Goal: Task Accomplishment & Management: Manage account settings

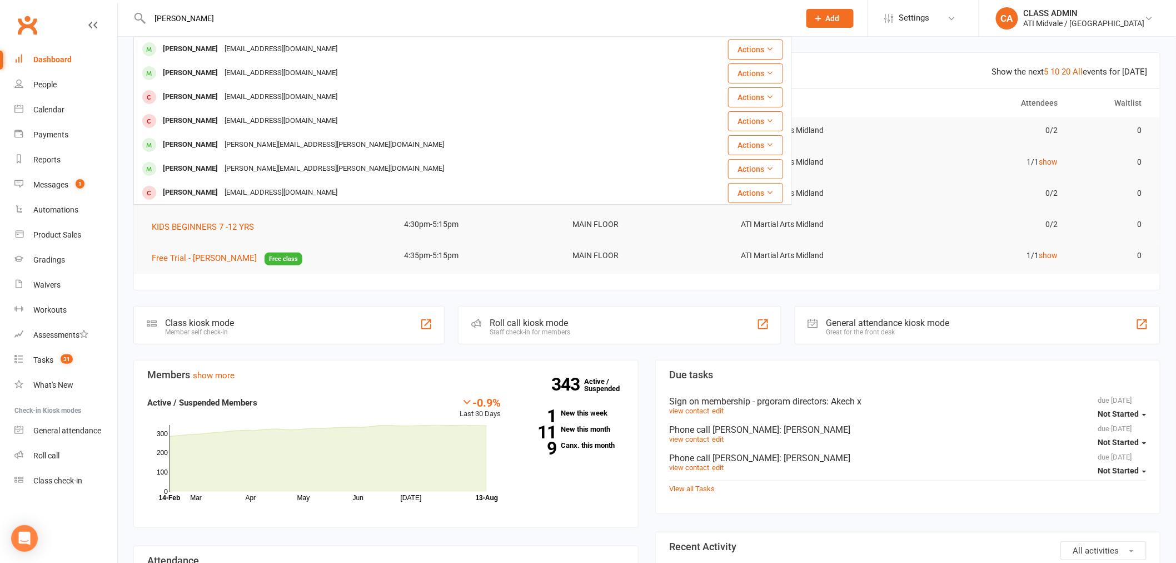
type input "[PERSON_NAME]"
click at [190, 48] on div "[PERSON_NAME]" at bounding box center [191, 49] width 62 height 16
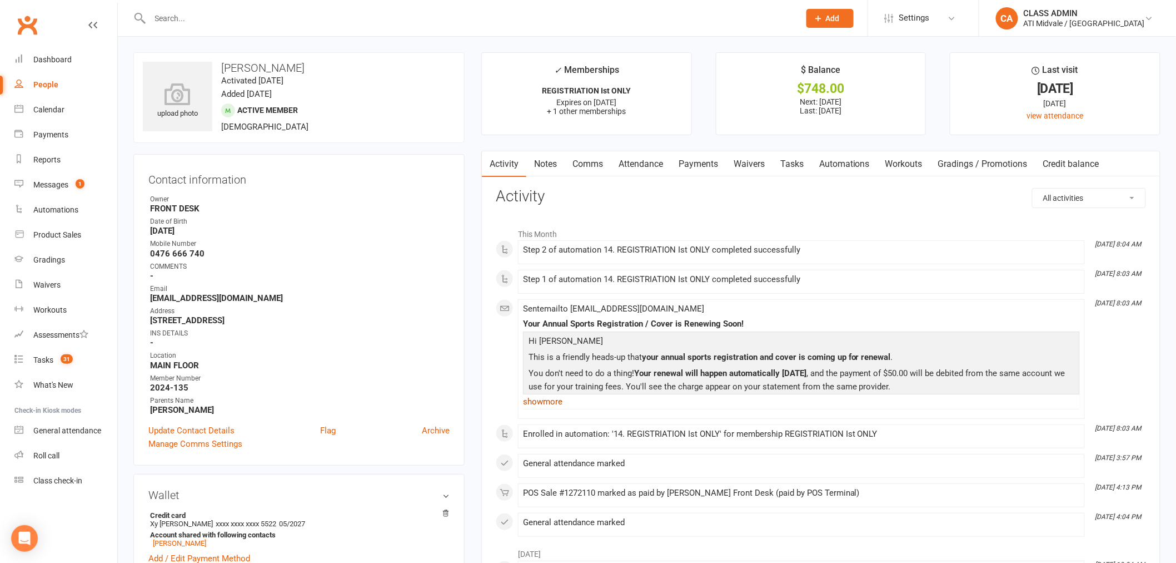
click at [553, 401] on link "show more" at bounding box center [801, 402] width 557 height 16
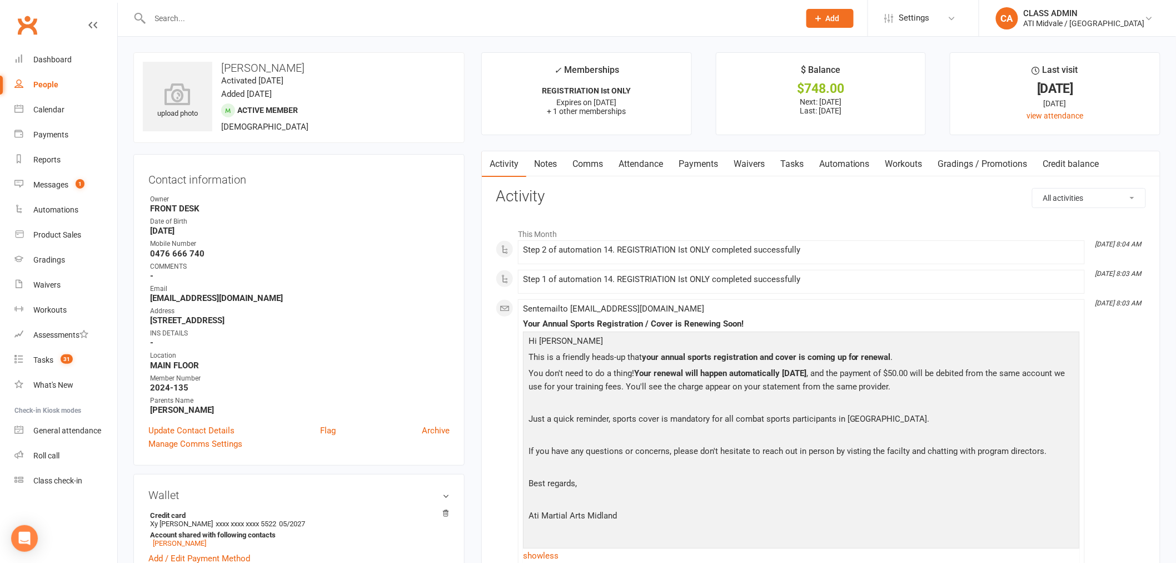
click at [645, 162] on link "Attendance" at bounding box center [641, 164] width 60 height 26
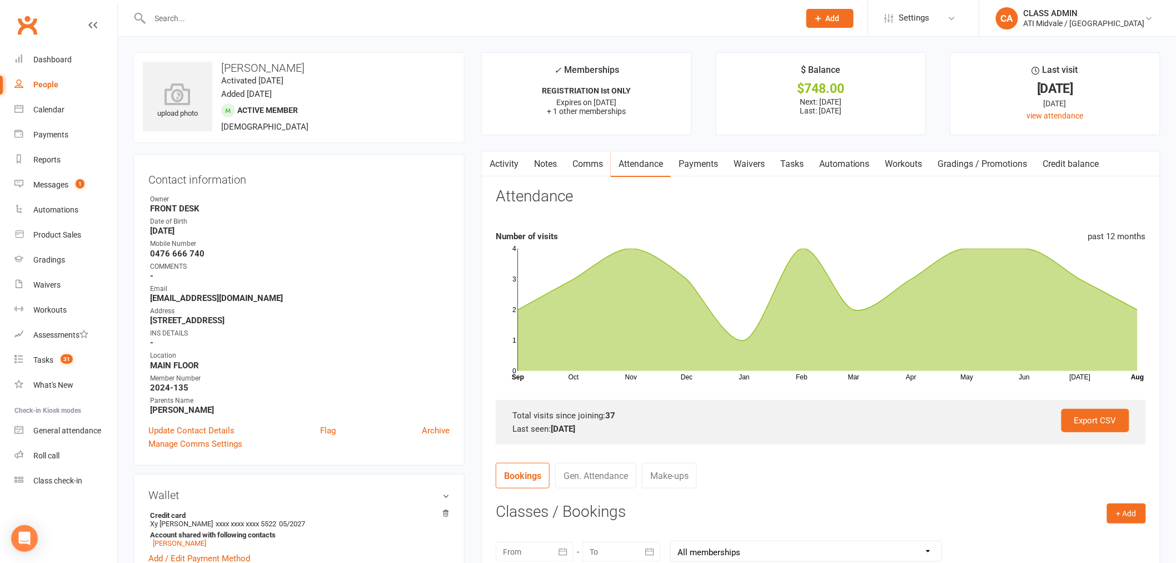
click at [855, 162] on link "Automations" at bounding box center [845, 164] width 66 height 26
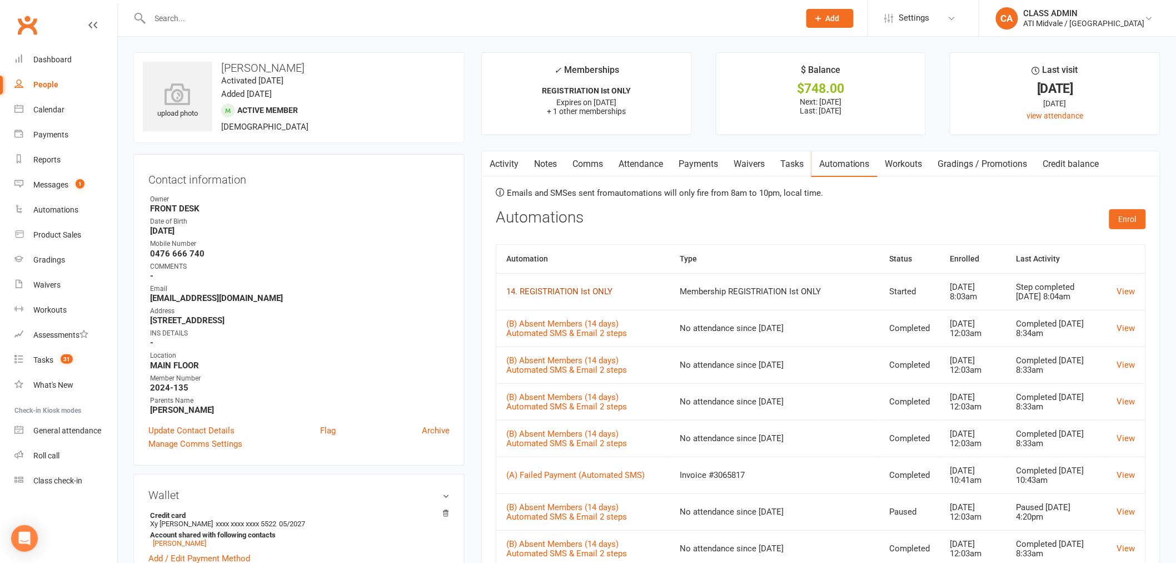
click at [556, 293] on link "14. REGISTRIATION Ist ONLY" at bounding box center [559, 291] width 106 height 10
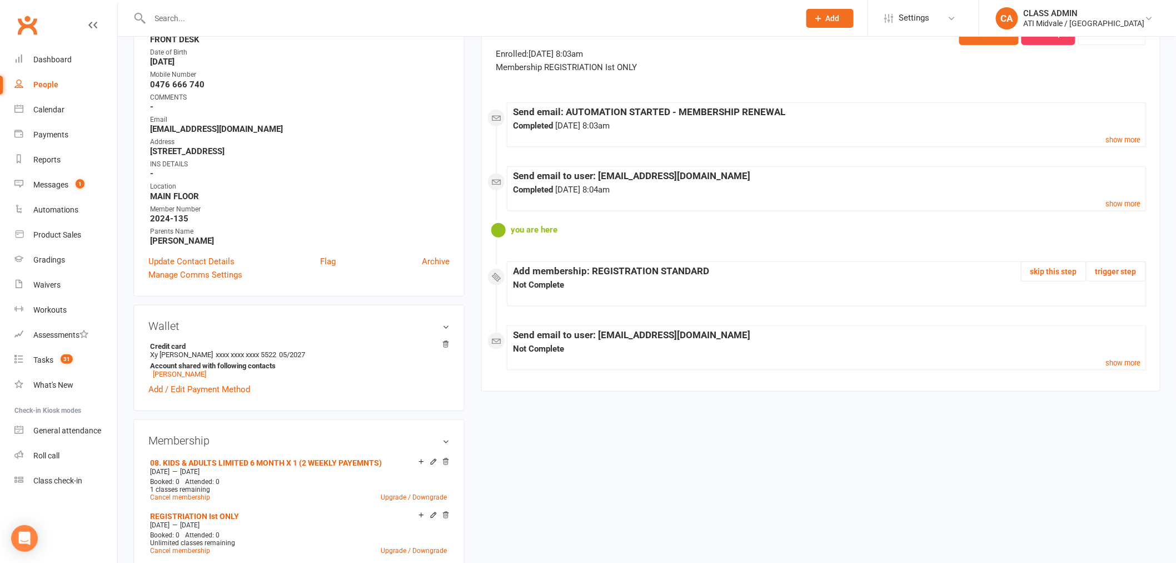
scroll to position [62, 0]
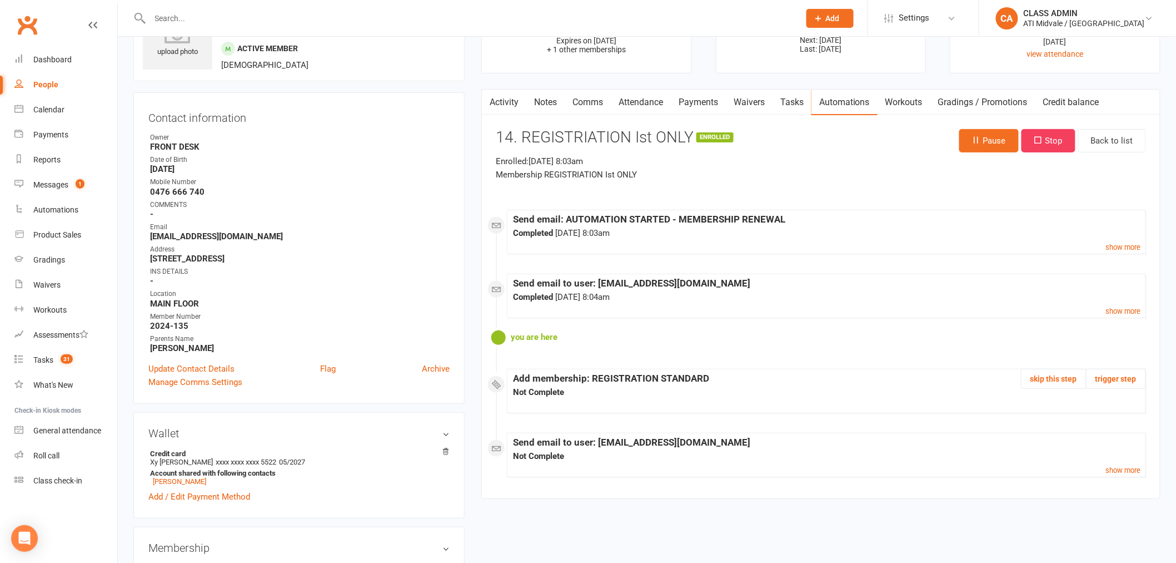
click at [223, 18] on input "text" at bounding box center [469, 19] width 645 height 16
paste input "[PERSON_NAME]"
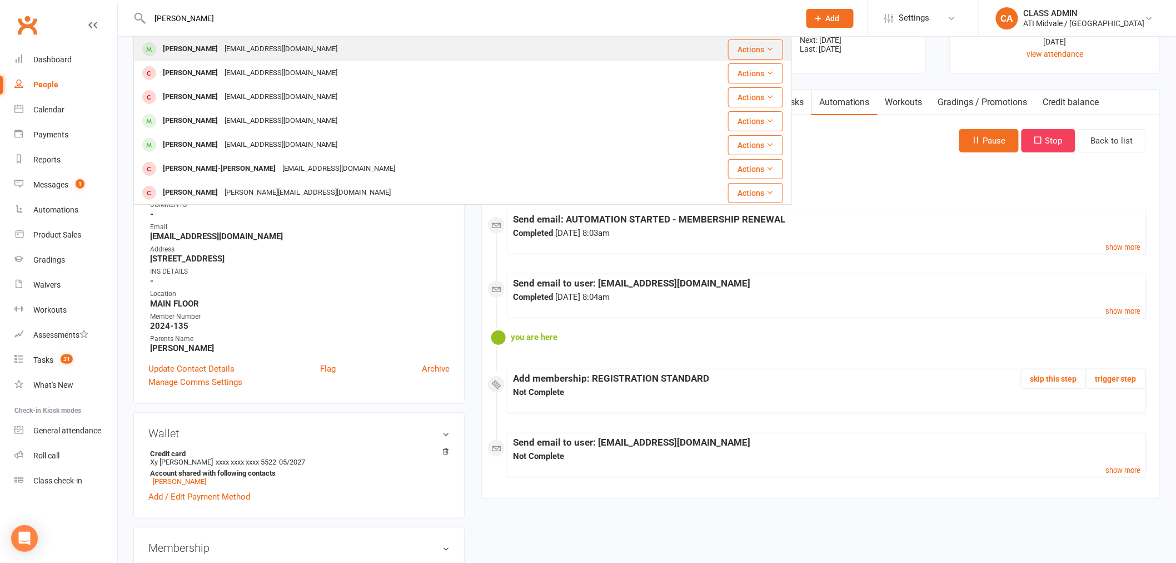
type input "[PERSON_NAME]"
click at [198, 47] on div "[PERSON_NAME]" at bounding box center [191, 49] width 62 height 16
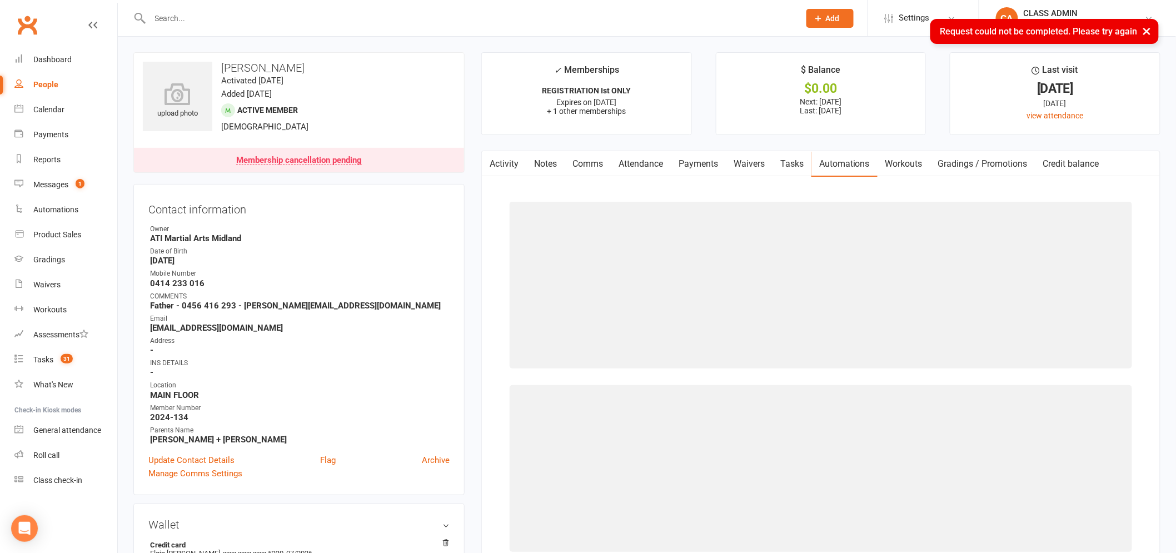
click at [508, 162] on link "Activity" at bounding box center [504, 164] width 44 height 26
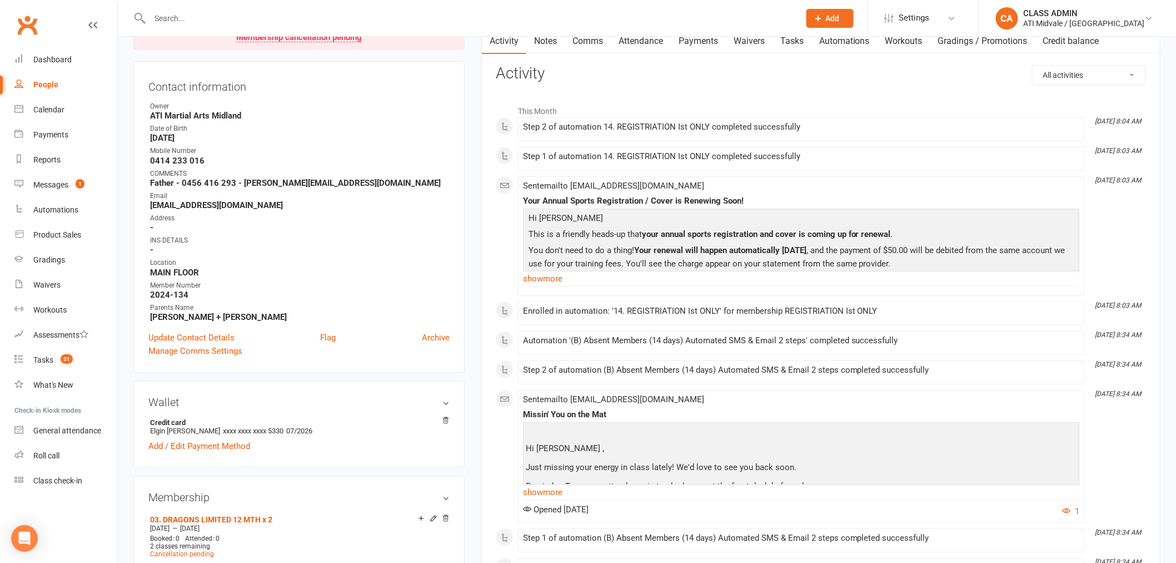
scroll to position [123, 0]
click at [560, 275] on link "show more" at bounding box center [801, 278] width 557 height 16
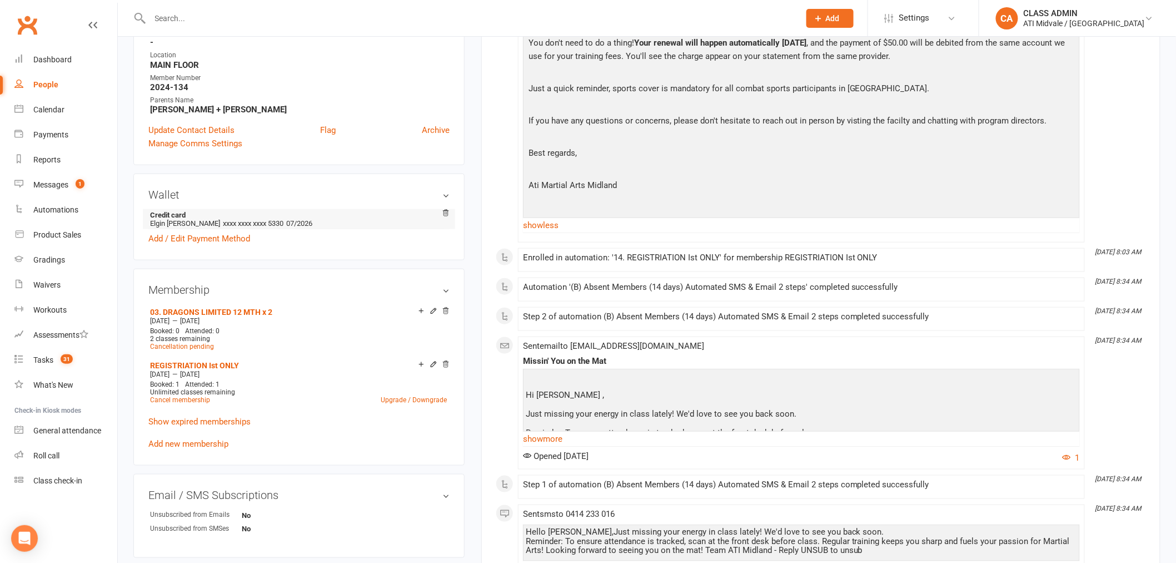
scroll to position [370, 0]
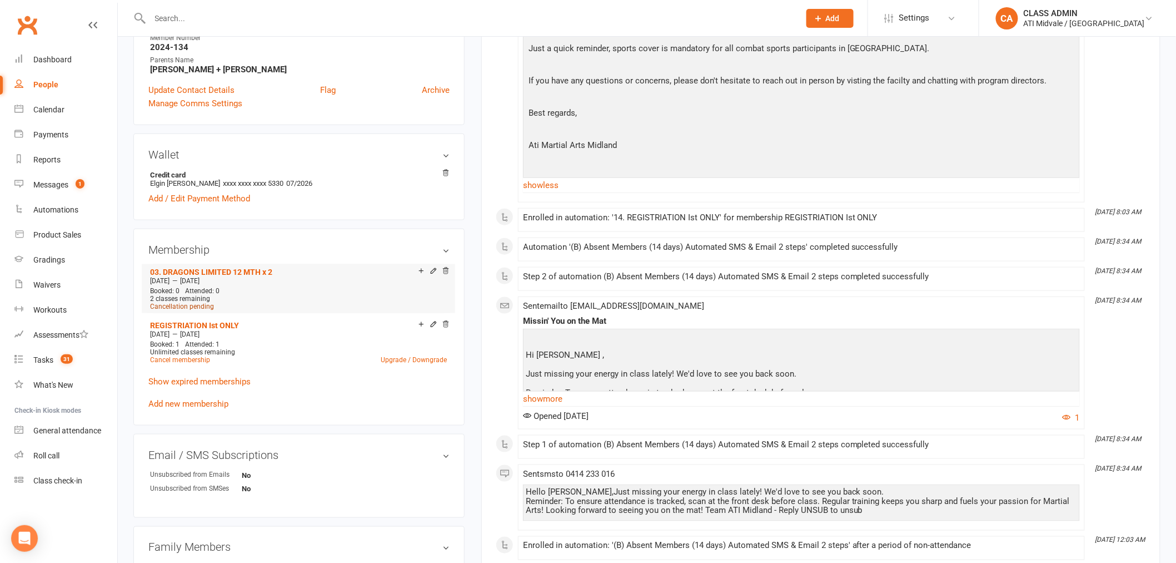
click at [200, 304] on span "Cancellation pending" at bounding box center [182, 306] width 64 height 8
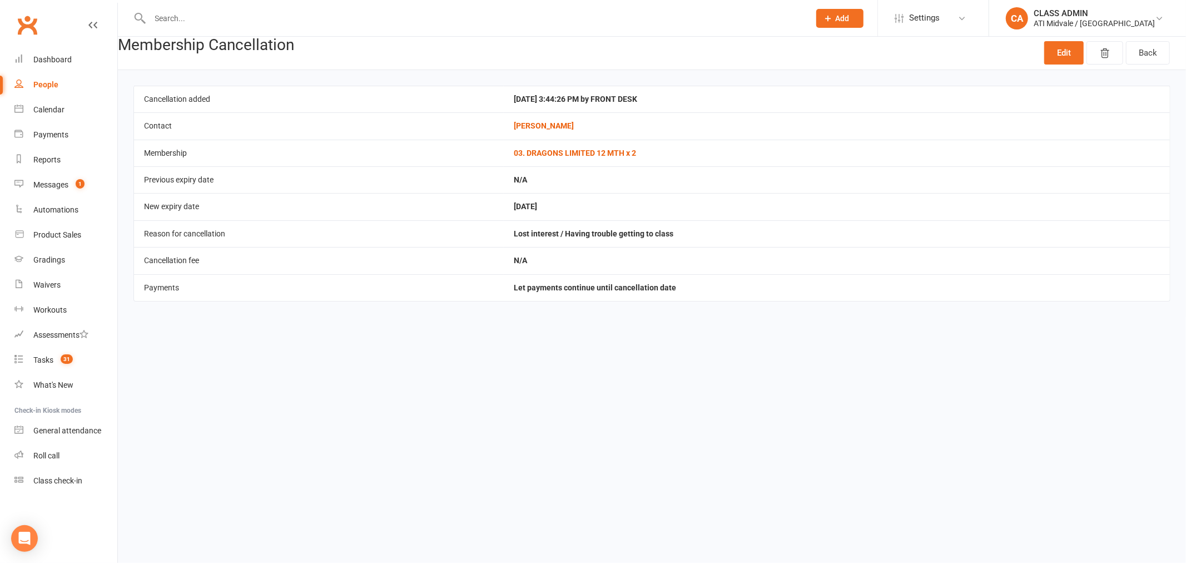
drag, startPoint x: 569, startPoint y: 209, endPoint x: 503, endPoint y: 210, distance: 66.2
click at [503, 210] on tr "New expiry date [DATE]" at bounding box center [652, 206] width 1036 height 27
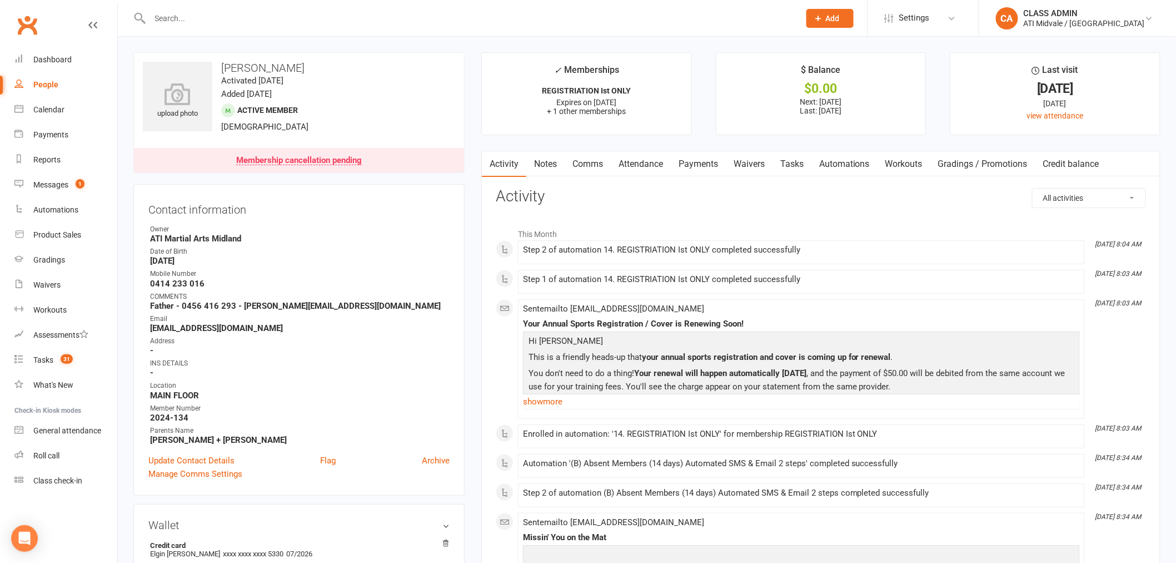
click at [792, 161] on link "Tasks" at bounding box center [792, 164] width 39 height 26
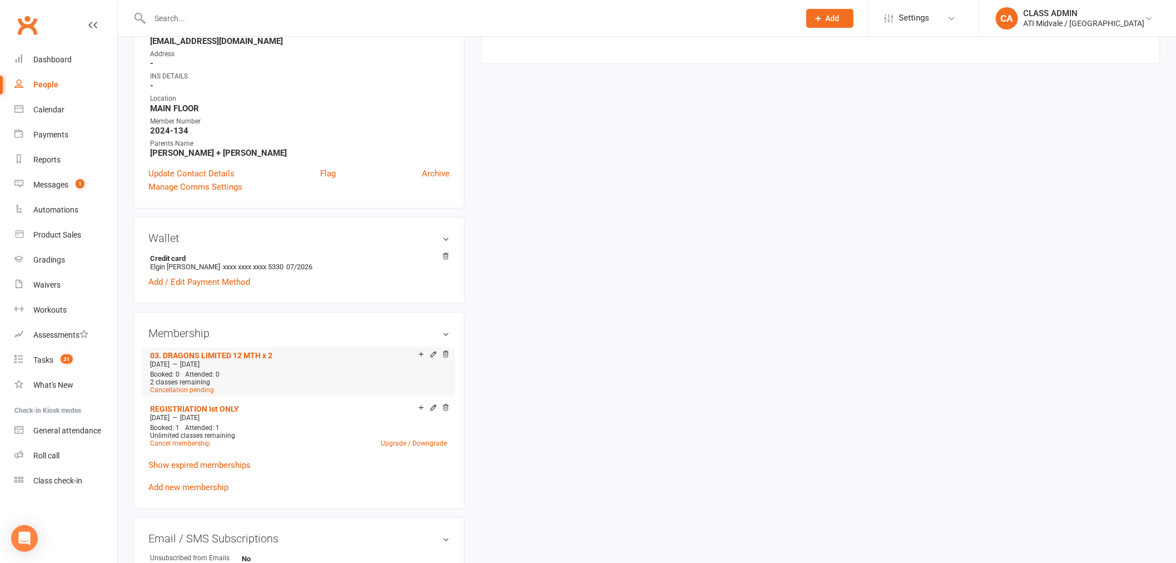
scroll to position [309, 0]
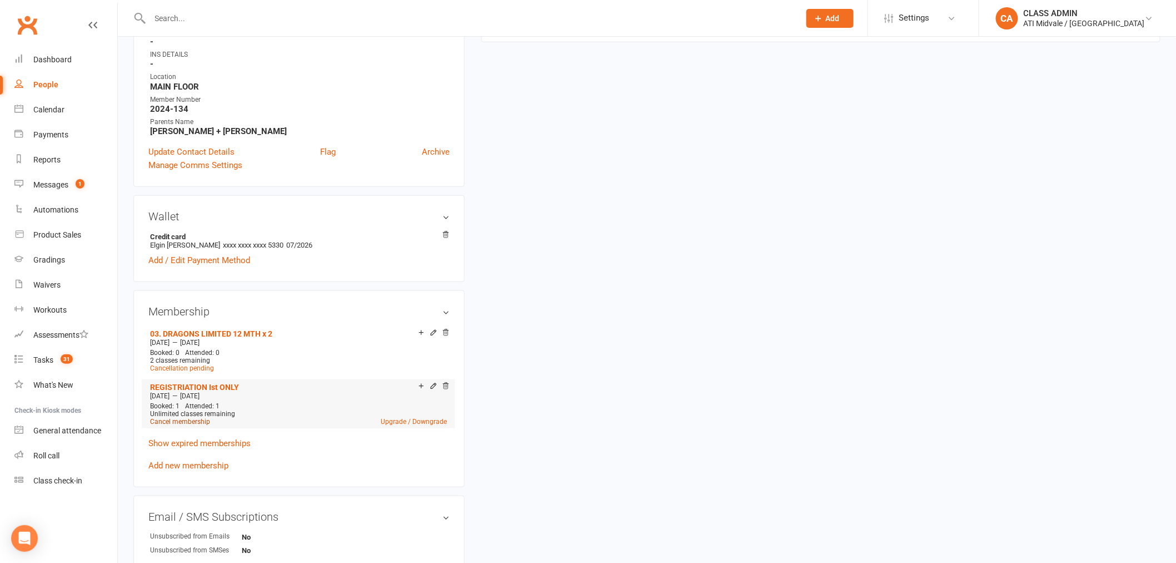
click at [187, 422] on link "Cancel membership" at bounding box center [180, 421] width 60 height 8
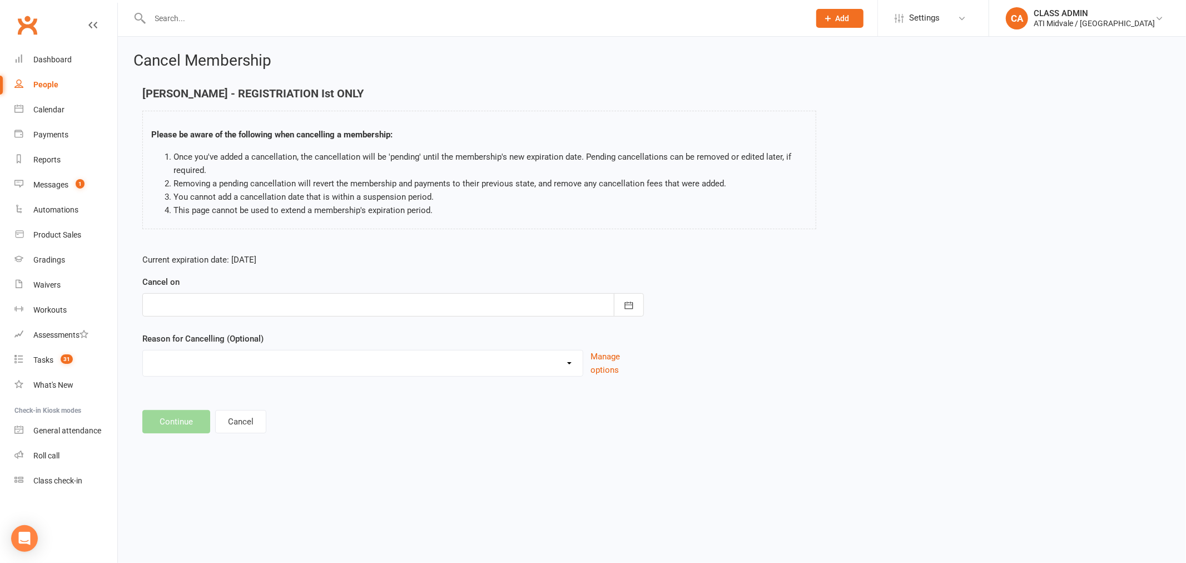
click at [392, 311] on div at bounding box center [392, 304] width 501 height 23
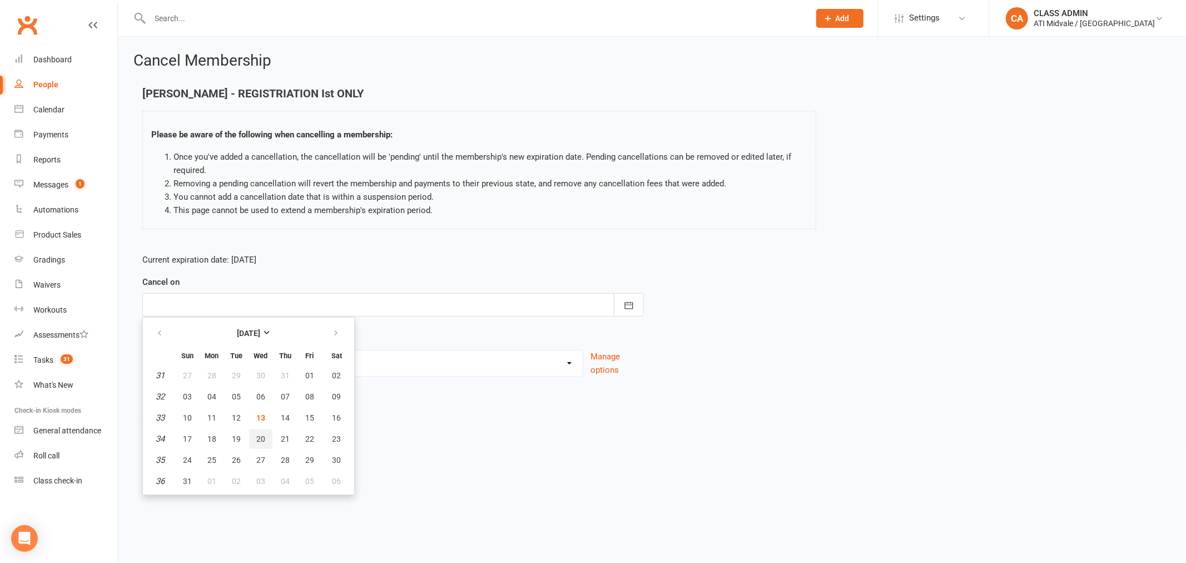
click at [256, 434] on span "20" at bounding box center [260, 438] width 9 height 9
type input "[DATE]"
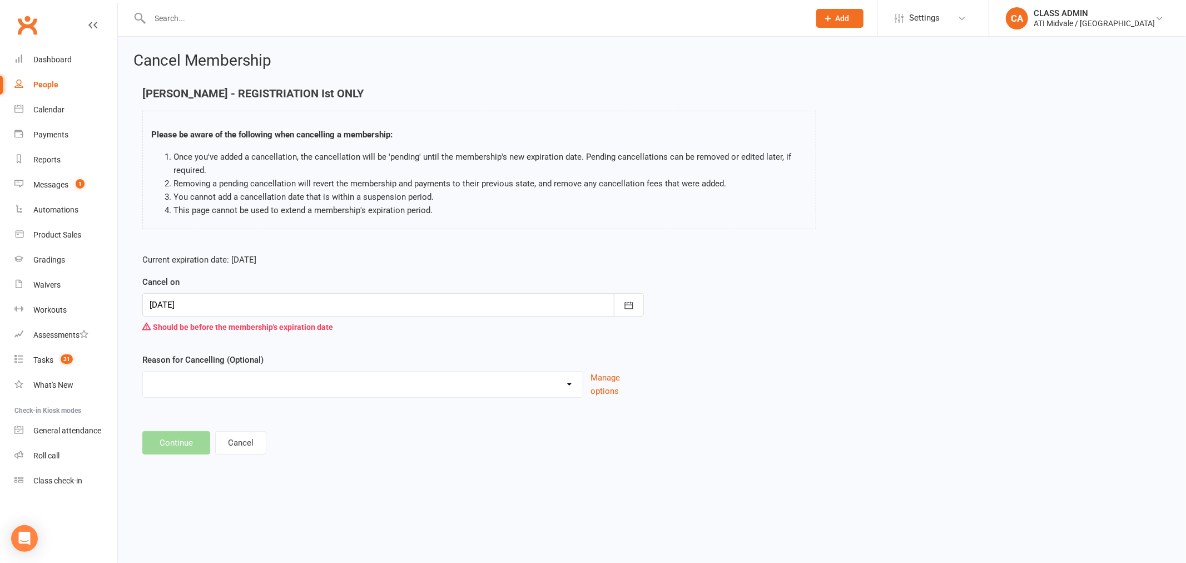
click at [215, 306] on div at bounding box center [392, 304] width 501 height 23
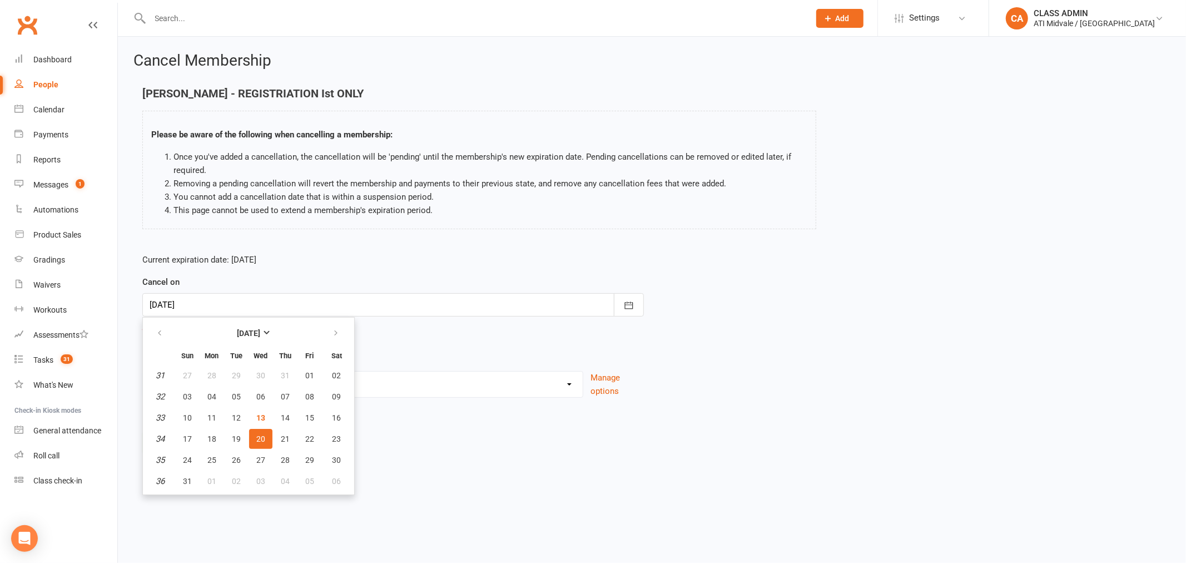
click at [437, 459] on div "Cancel Membership [PERSON_NAME] - REGISTRIATION Ist ONLY Please be aware of the…" at bounding box center [652, 254] width 1068 height 435
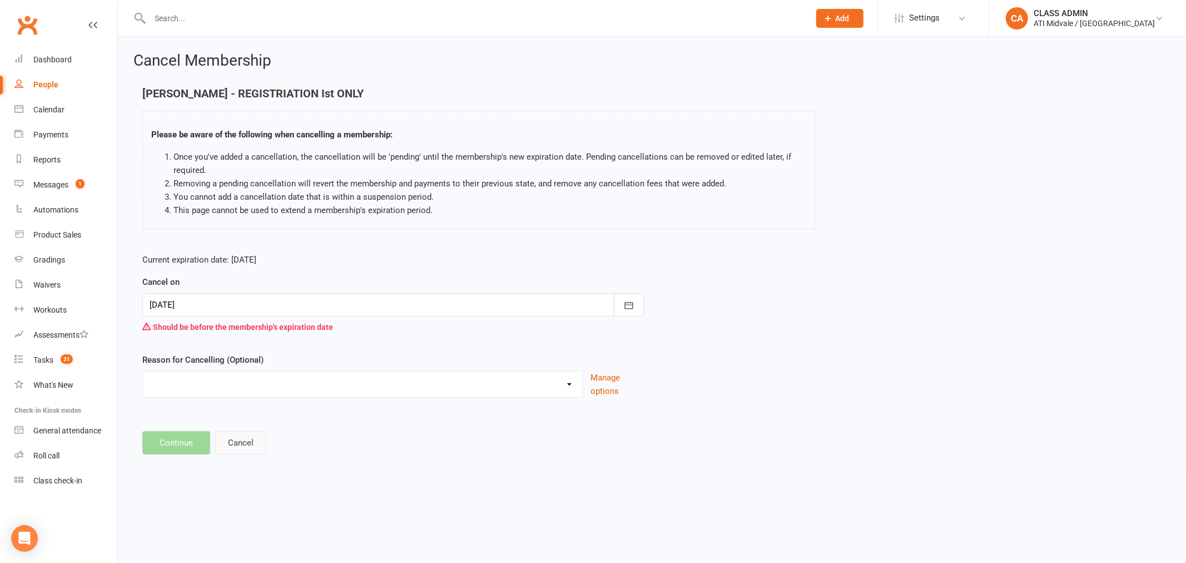
click at [240, 442] on button "Cancel" at bounding box center [240, 442] width 51 height 23
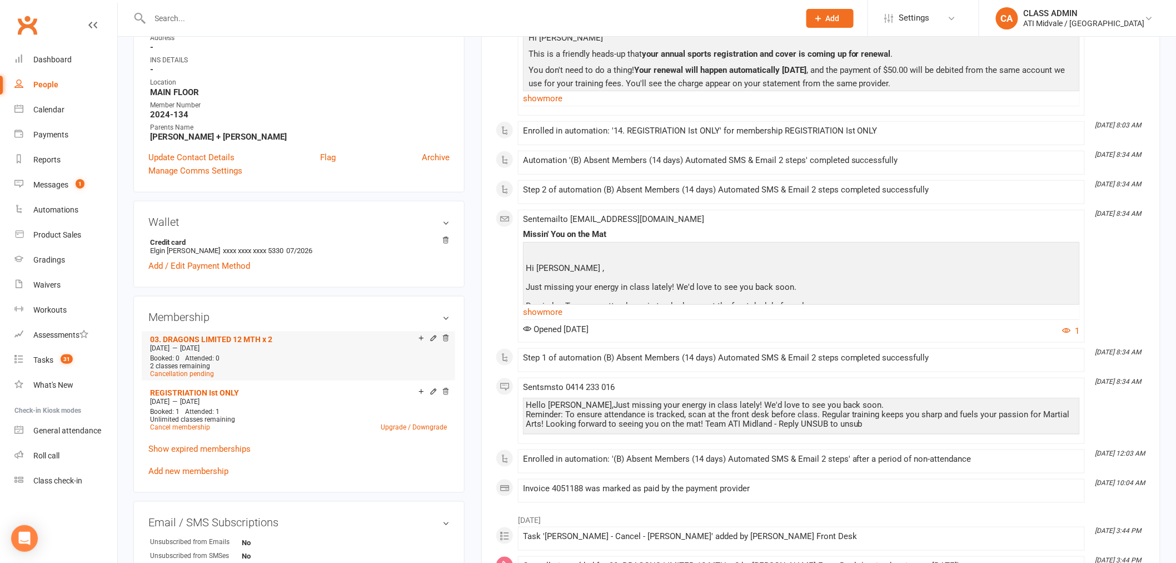
scroll to position [309, 0]
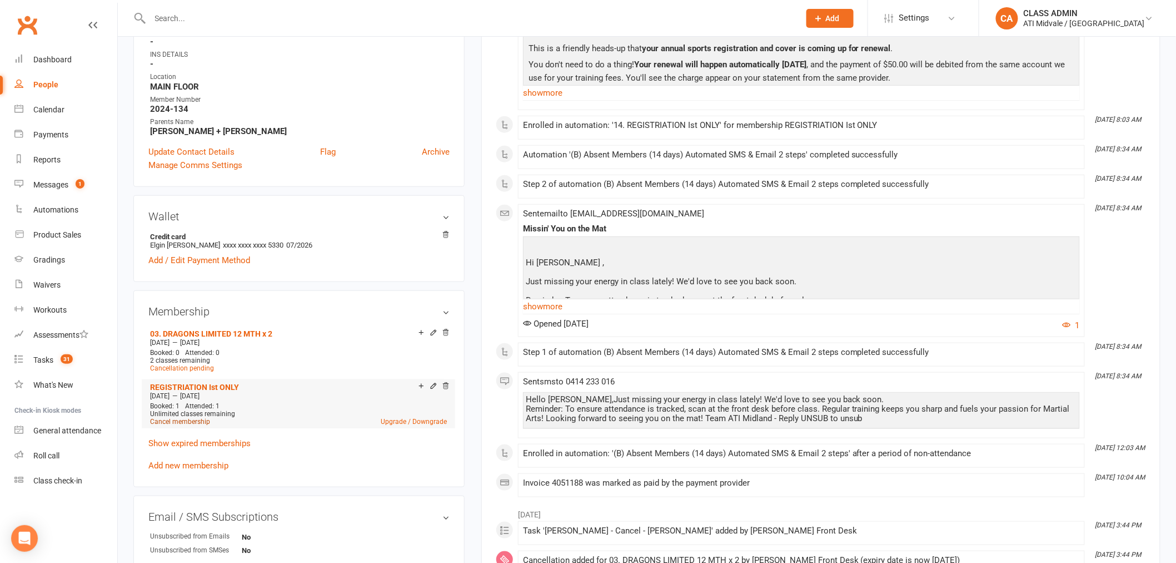
click at [187, 420] on link "Cancel membership" at bounding box center [180, 421] width 60 height 8
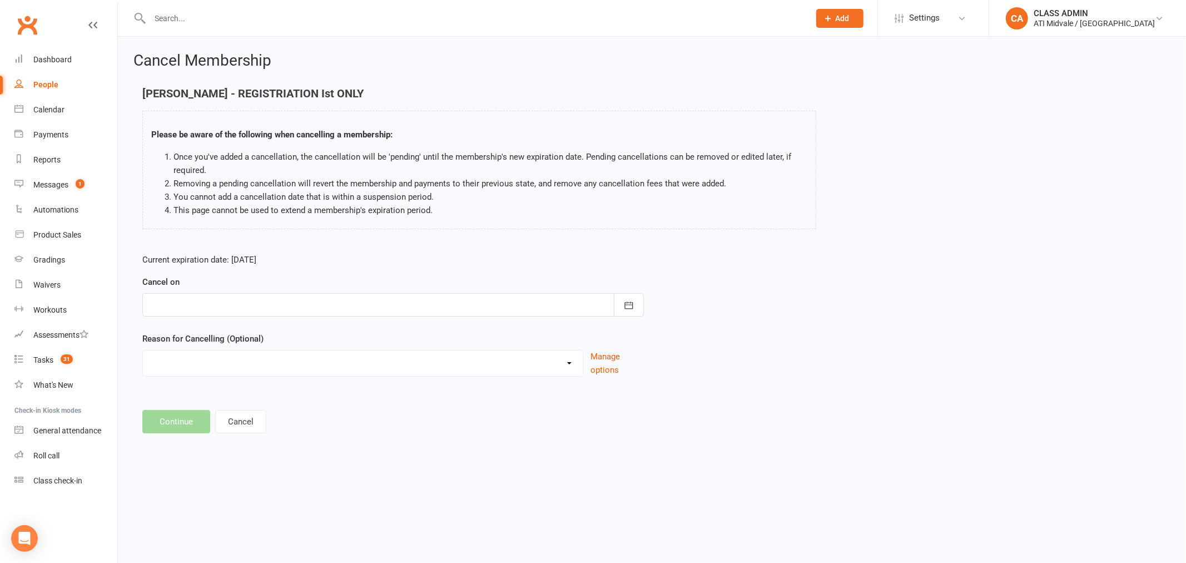
click at [375, 296] on div at bounding box center [392, 304] width 501 height 23
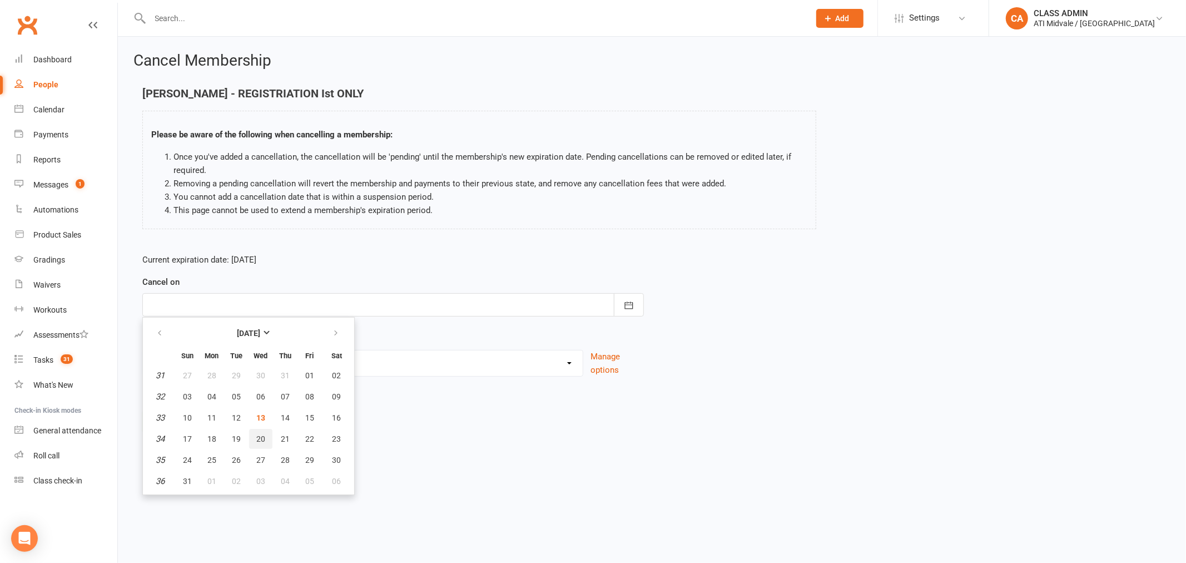
click at [256, 434] on span "20" at bounding box center [260, 438] width 9 height 9
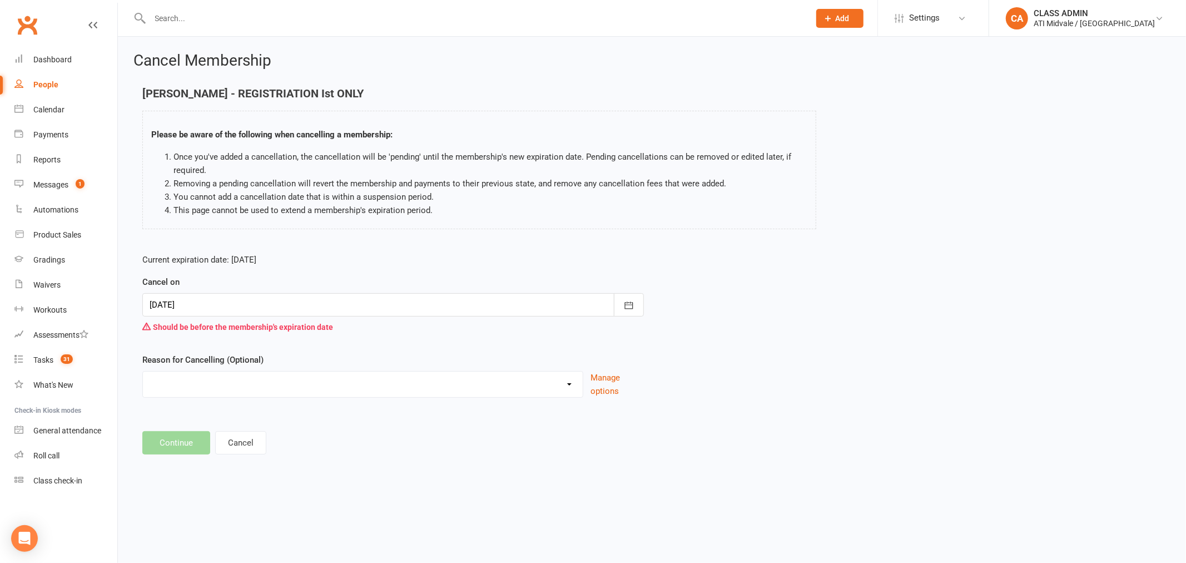
click at [180, 300] on div at bounding box center [392, 304] width 501 height 23
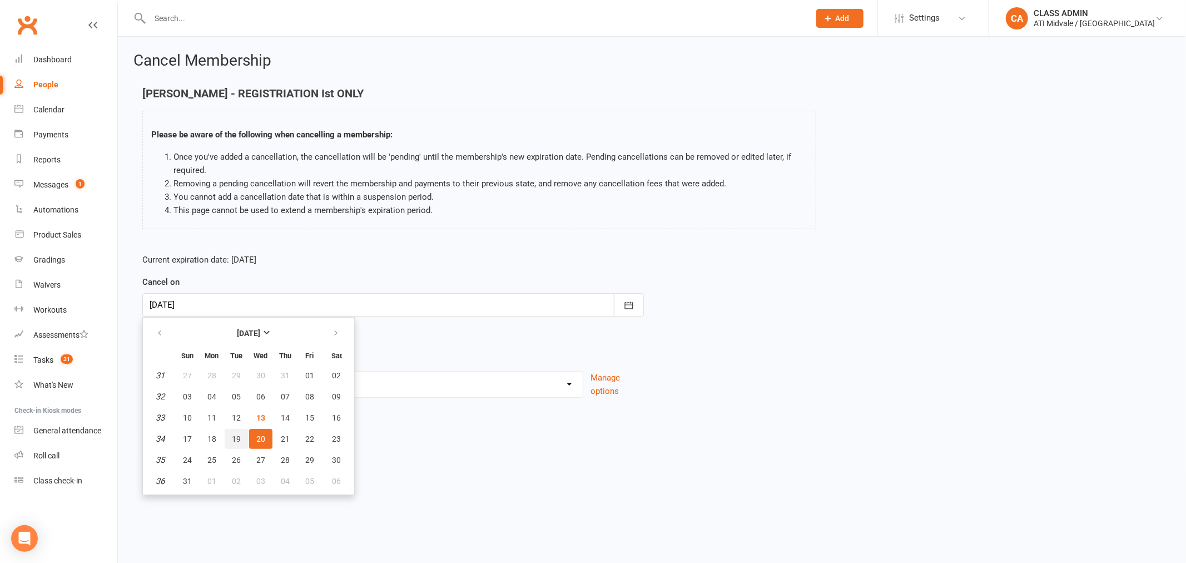
click at [236, 430] on button "19" at bounding box center [236, 439] width 23 height 20
type input "[DATE]"
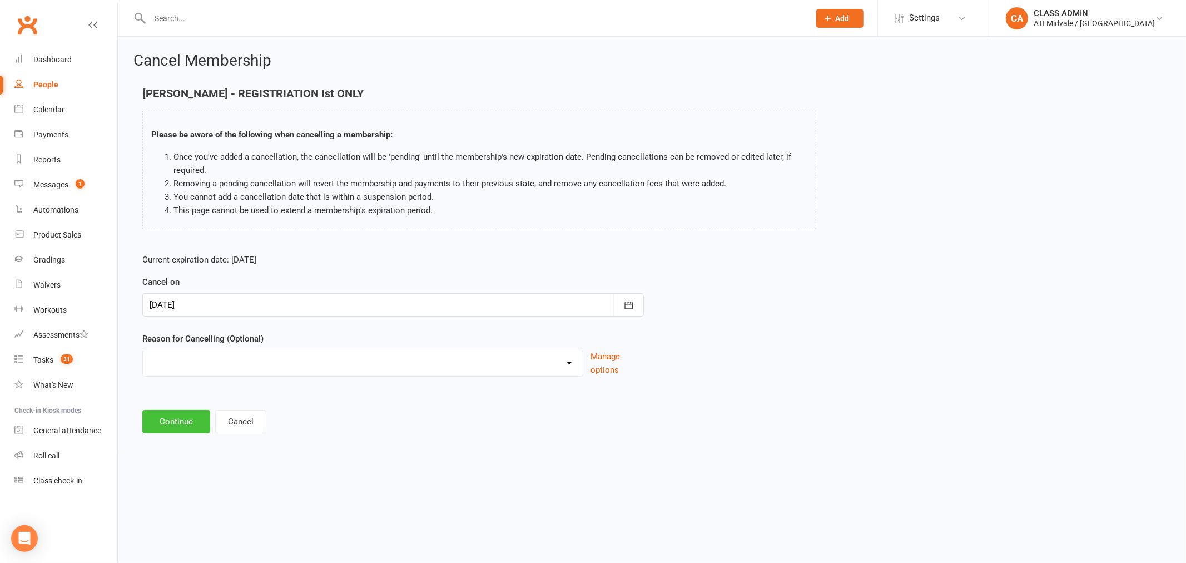
click at [185, 420] on button "Continue" at bounding box center [176, 421] width 68 height 23
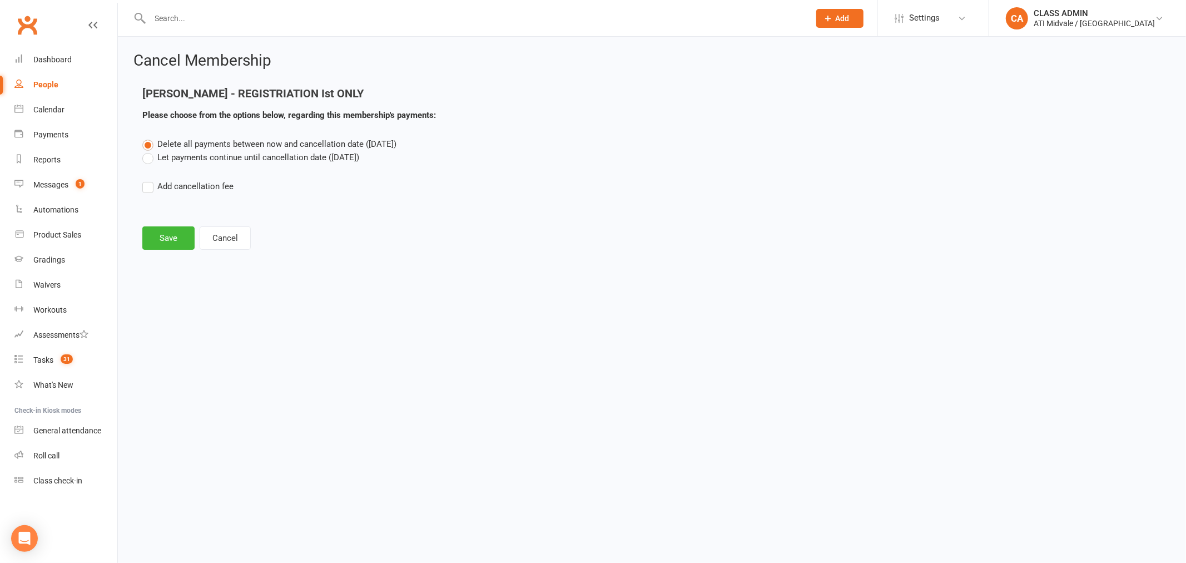
click at [148, 160] on label "Let payments continue until cancellation date ([DATE])" at bounding box center [250, 157] width 217 height 13
click at [148, 151] on input "Let payments continue until cancellation date ([DATE])" at bounding box center [145, 151] width 7 height 0
drag, startPoint x: 161, startPoint y: 234, endPoint x: 153, endPoint y: 240, distance: 9.6
click at [159, 235] on button "Save" at bounding box center [168, 237] width 52 height 23
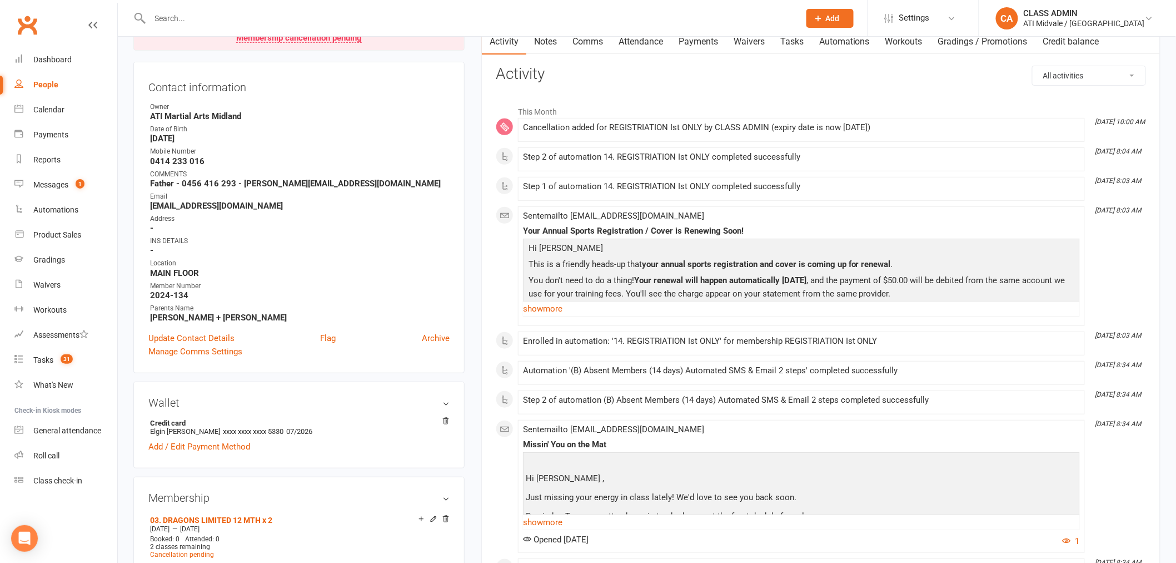
scroll to position [123, 0]
click at [551, 307] on link "show more" at bounding box center [801, 308] width 557 height 16
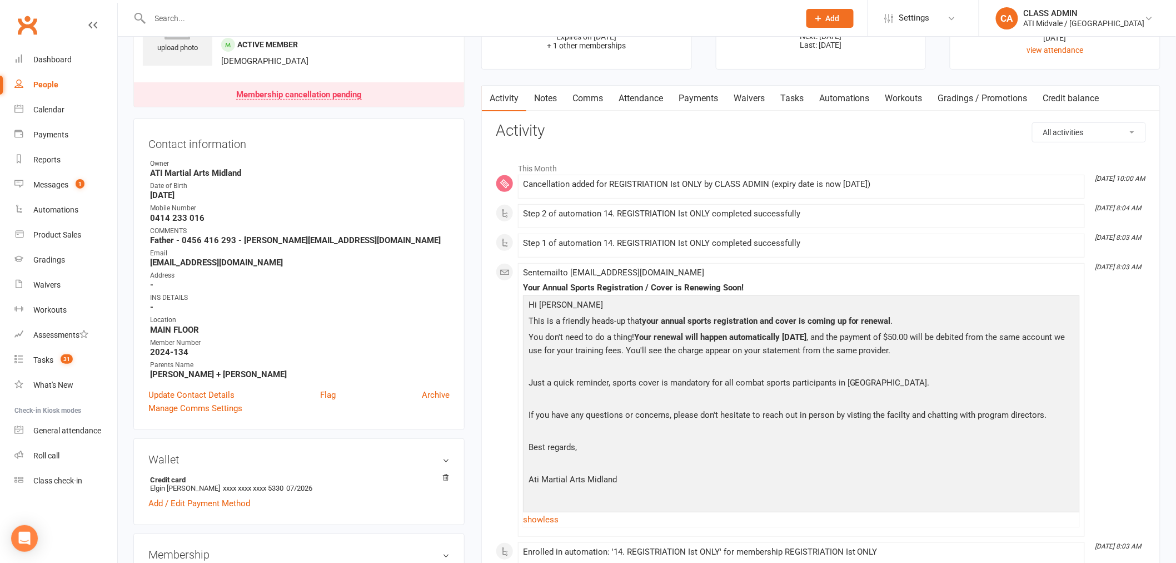
scroll to position [0, 0]
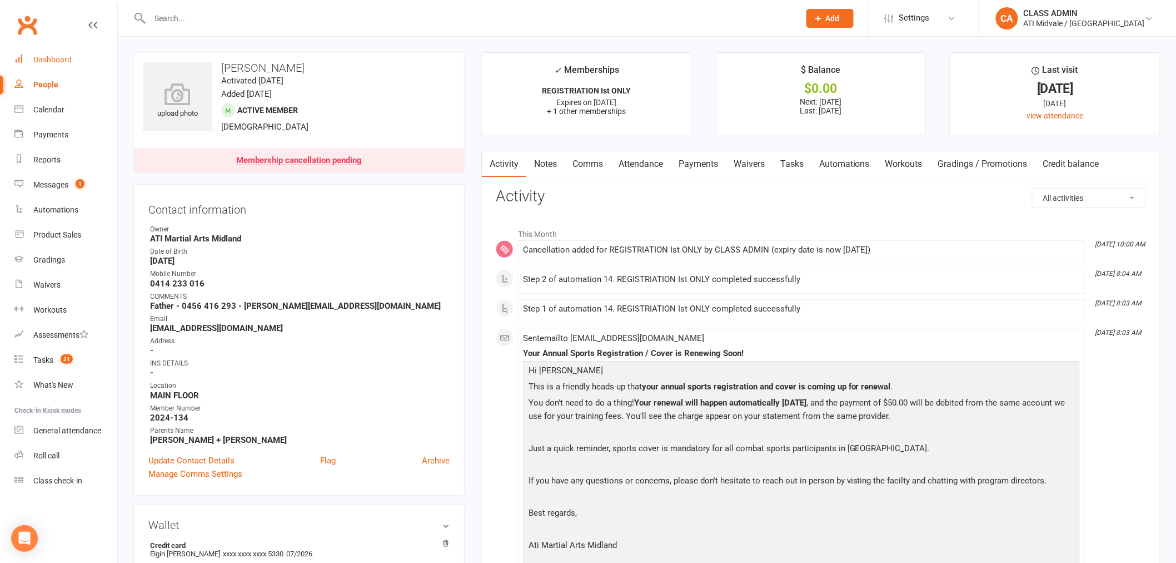
click at [57, 63] on div "Dashboard" at bounding box center [52, 59] width 38 height 9
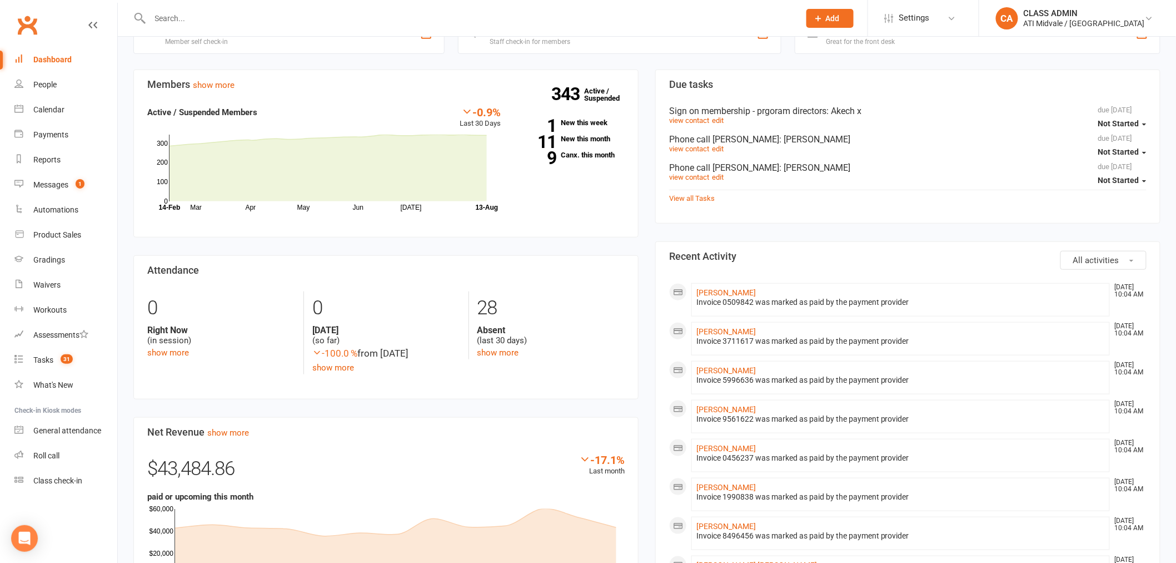
scroll to position [185, 0]
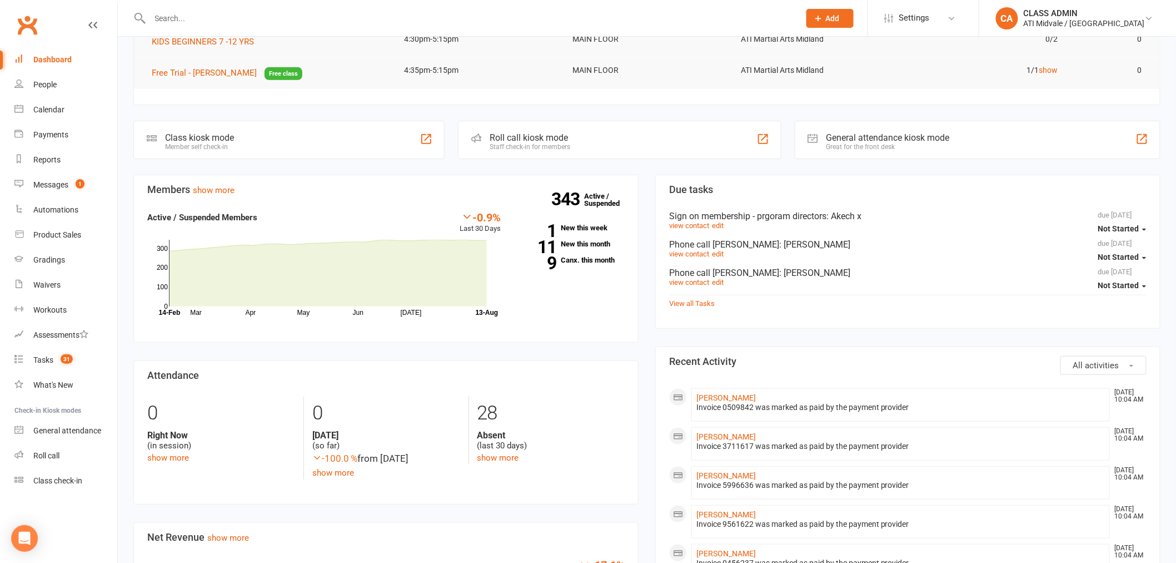
click at [579, 318] on section "Members show more -0.9% Last 30 Days Active / Suspended Members Mar Apr May Jun…" at bounding box center [385, 259] width 505 height 168
click at [48, 80] on div "People" at bounding box center [44, 84] width 23 height 9
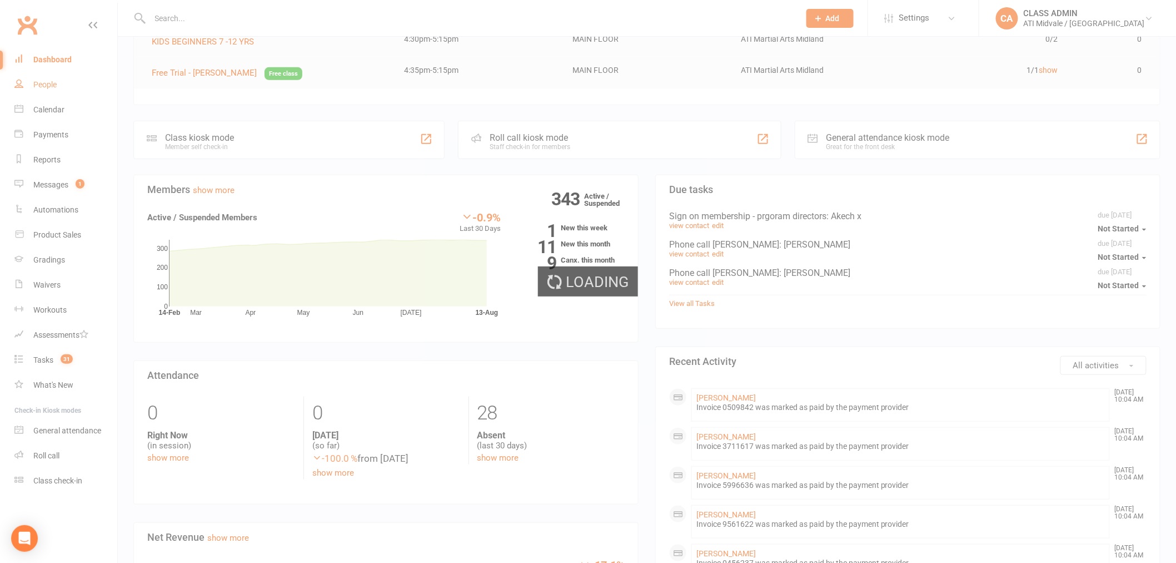
select select "100"
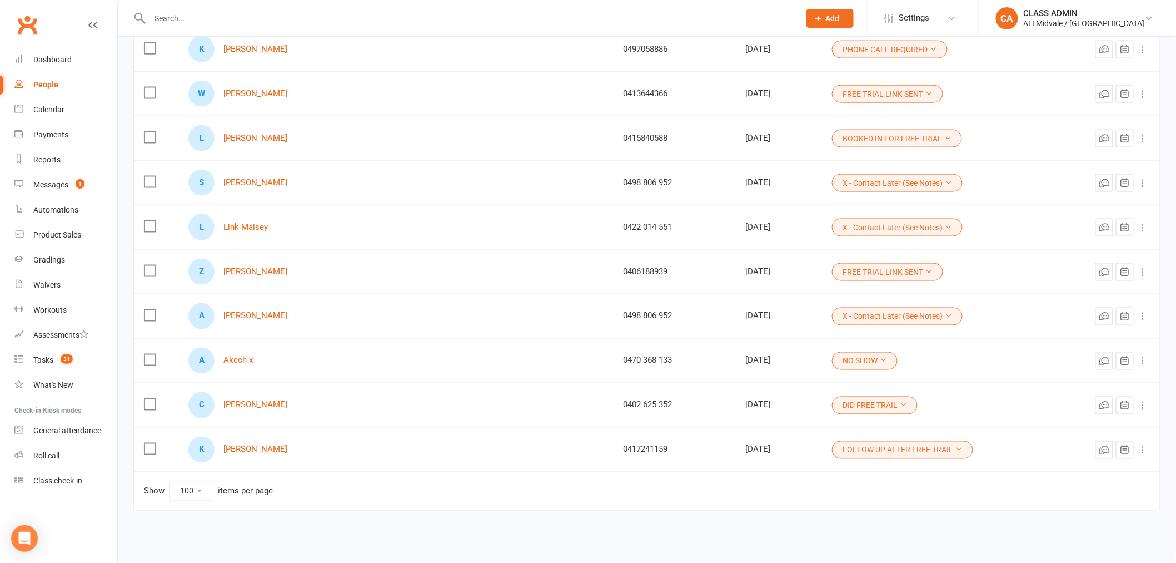
scroll to position [2357, 0]
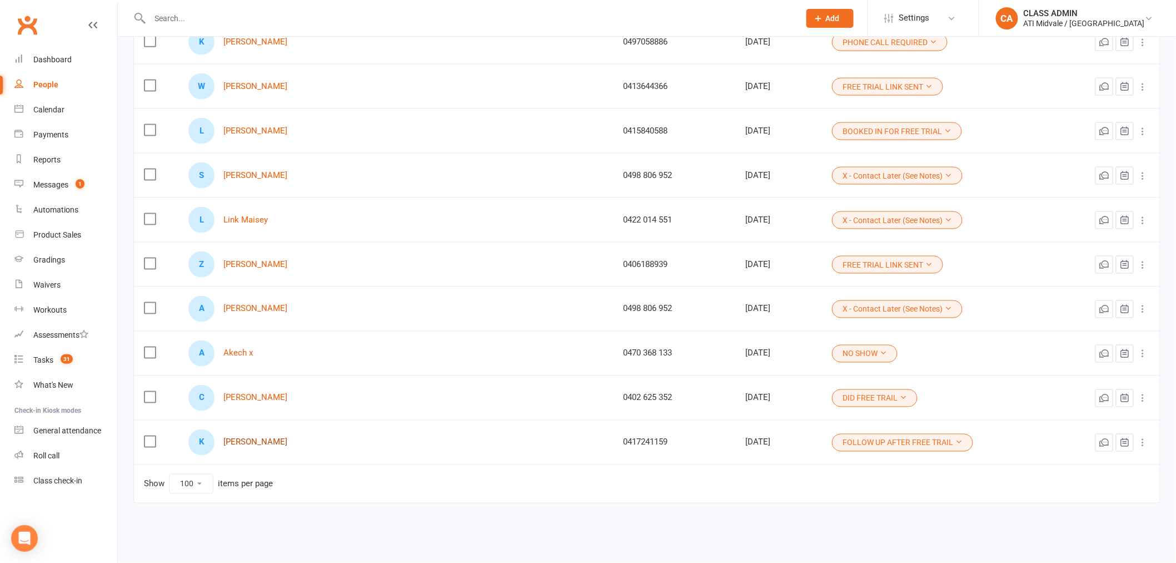
click at [285, 442] on link "[PERSON_NAME]" at bounding box center [255, 441] width 64 height 9
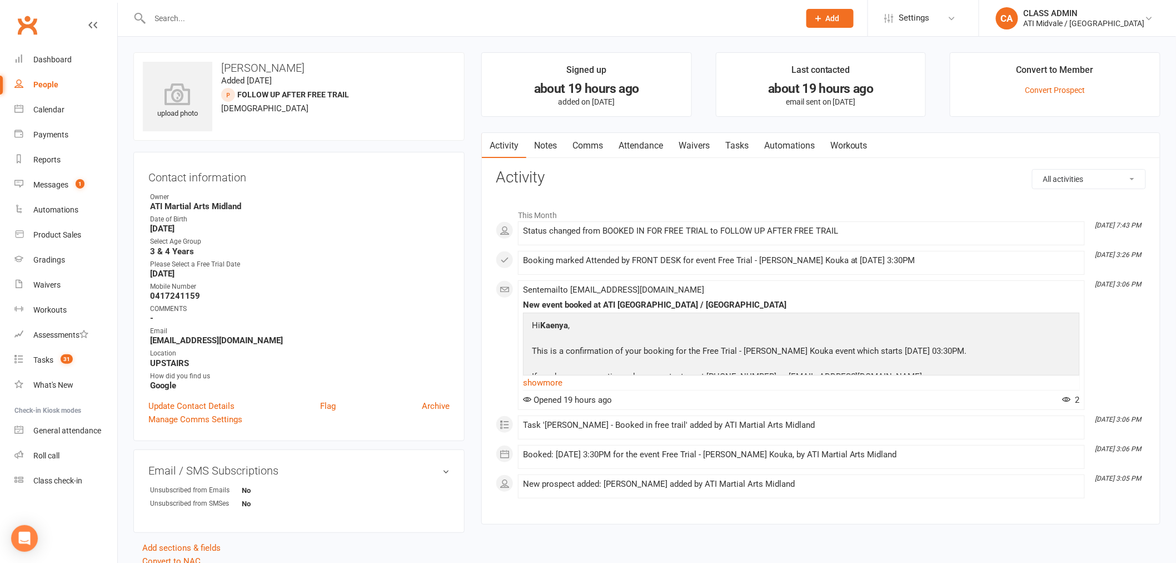
click at [636, 147] on link "Attendance" at bounding box center [641, 146] width 60 height 26
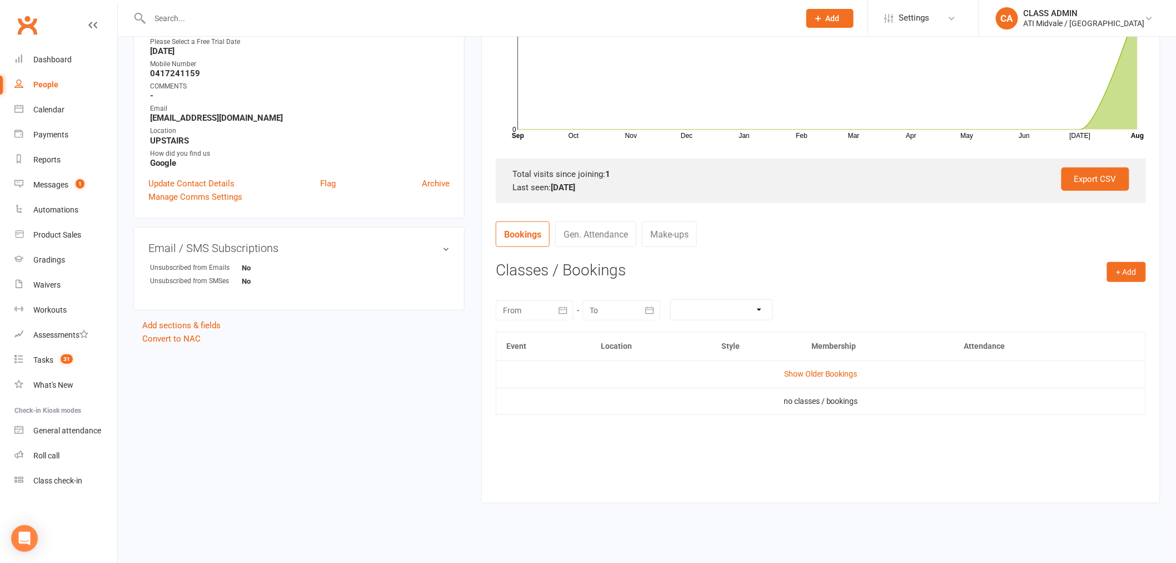
scroll to position [233, 0]
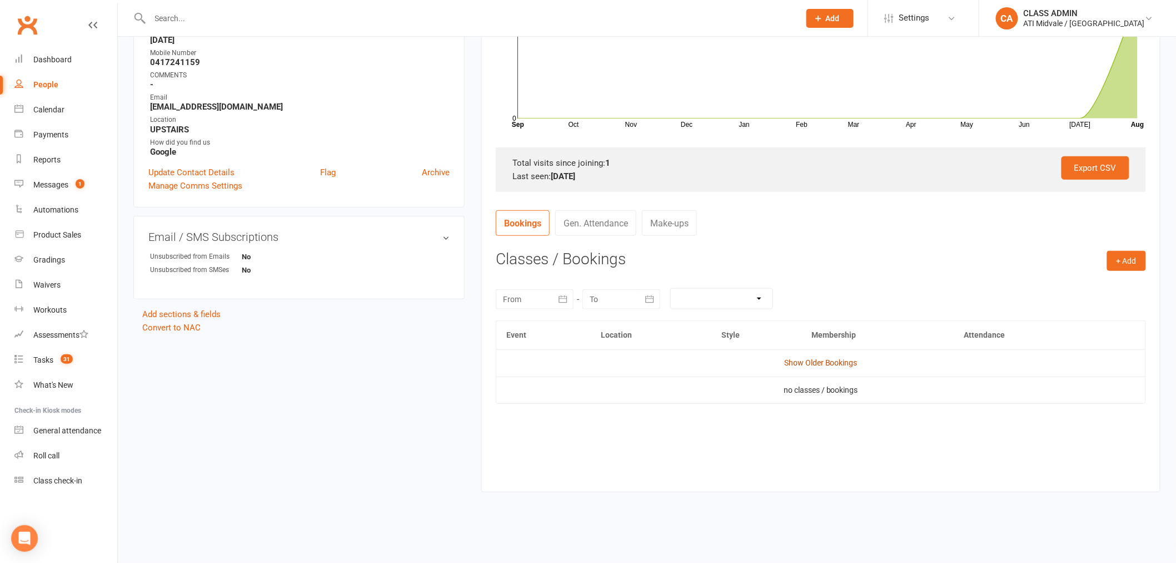
click at [819, 361] on link "Show Older Bookings" at bounding box center [820, 362] width 73 height 9
click at [718, 453] on div "Event Location Style Membership Attendance Hide Older Bookings Free Trial - [PE…" at bounding box center [821, 403] width 650 height 166
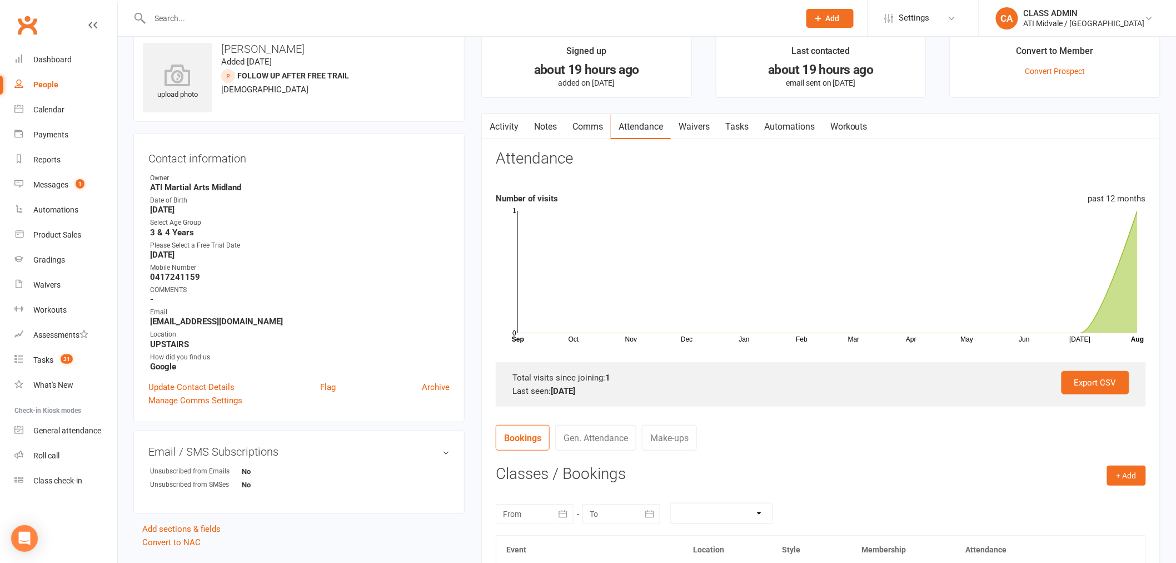
scroll to position [0, 0]
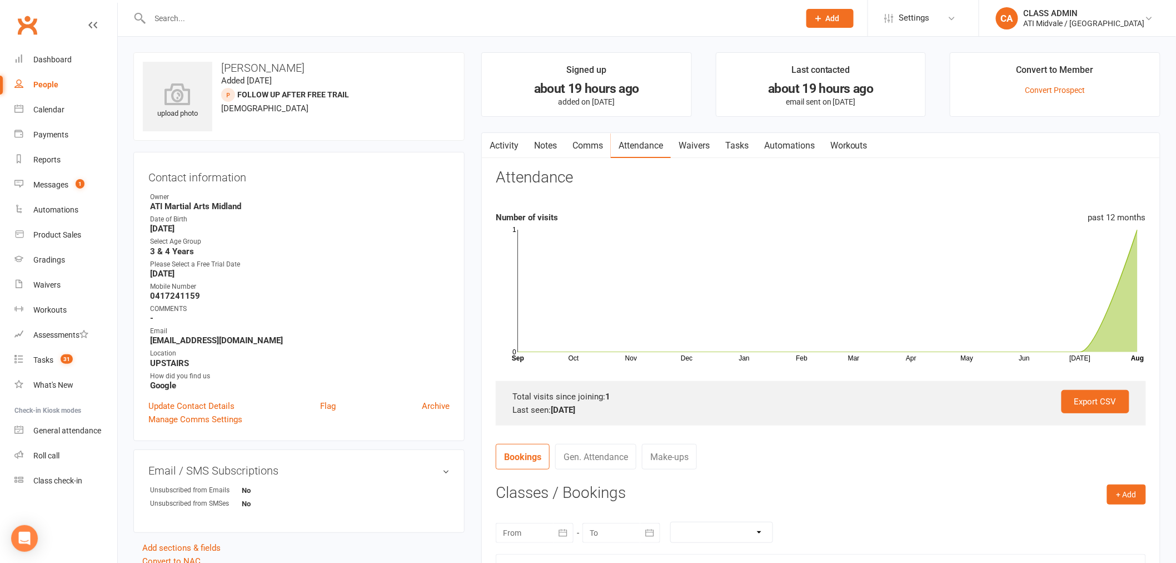
click at [46, 89] on link "People" at bounding box center [65, 84] width 103 height 25
select select "100"
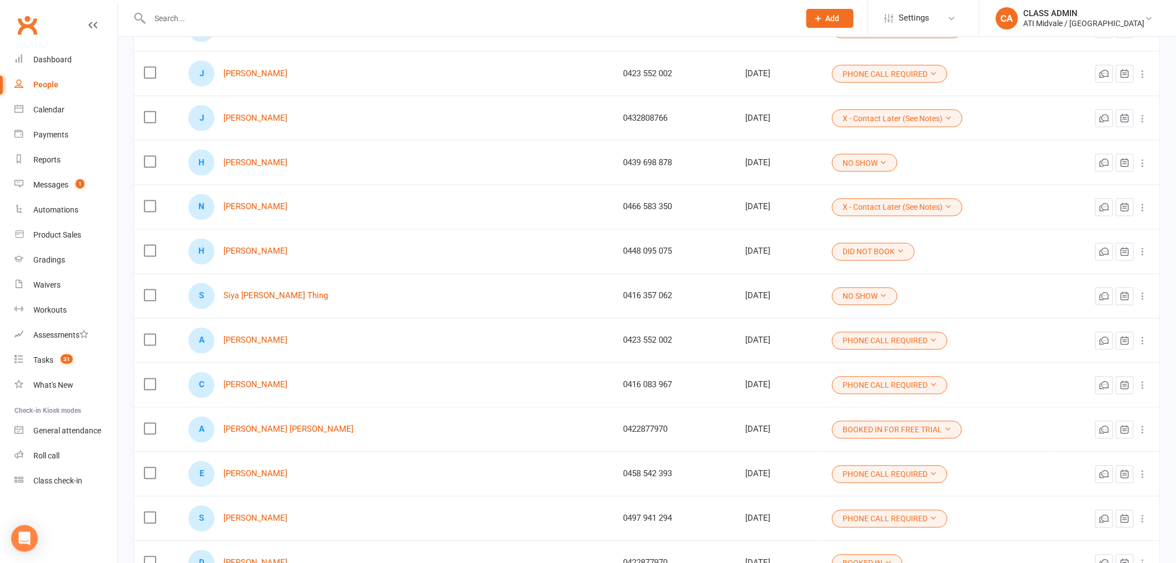
scroll to position [679, 0]
click at [203, 18] on input "text" at bounding box center [469, 19] width 645 height 16
paste input "[PERSON_NAME]"
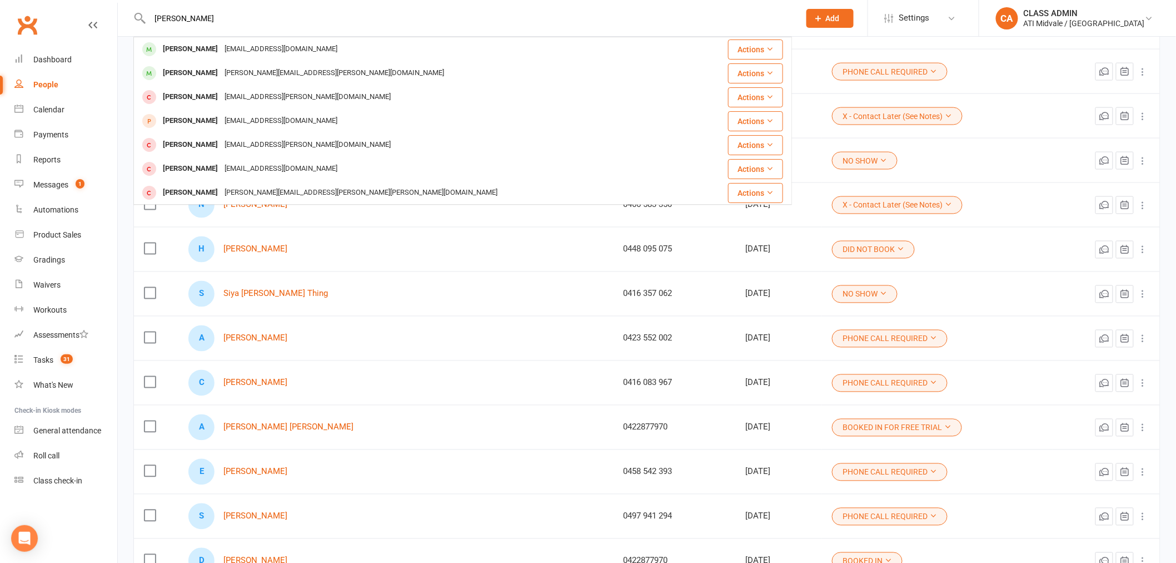
type input "[PERSON_NAME]"
click at [205, 53] on div "[PERSON_NAME]" at bounding box center [191, 49] width 62 height 16
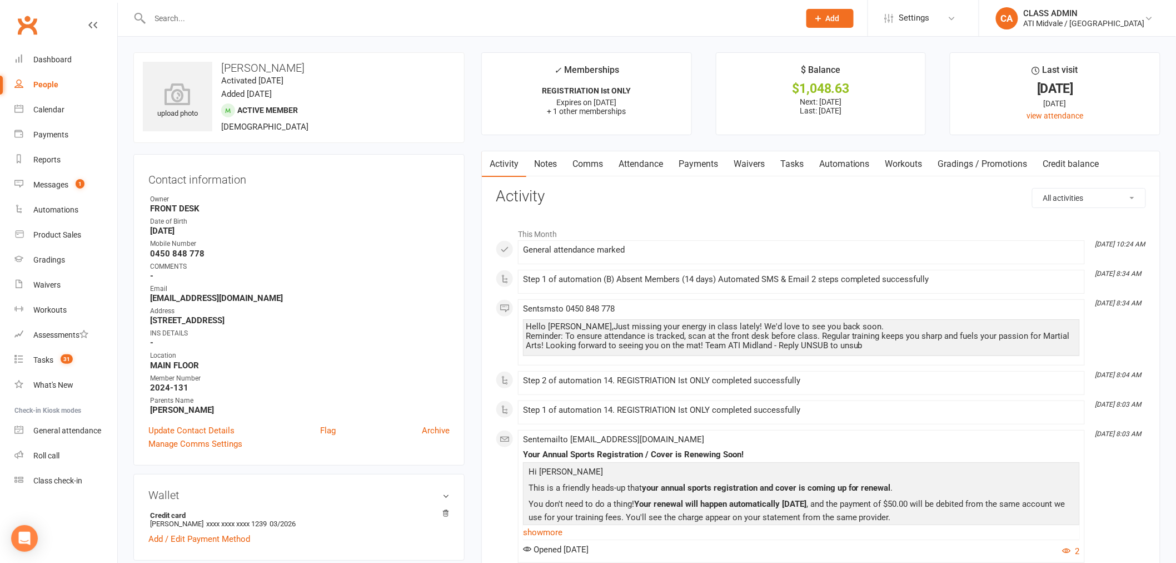
click at [639, 162] on link "Attendance" at bounding box center [641, 164] width 60 height 26
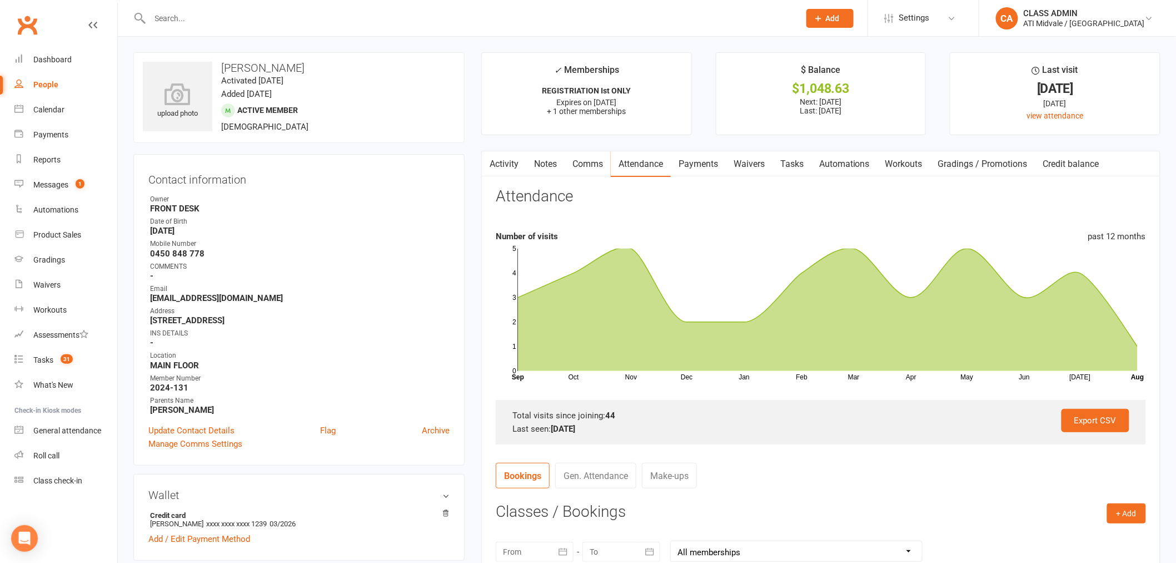
click at [512, 163] on link "Activity" at bounding box center [504, 164] width 44 height 26
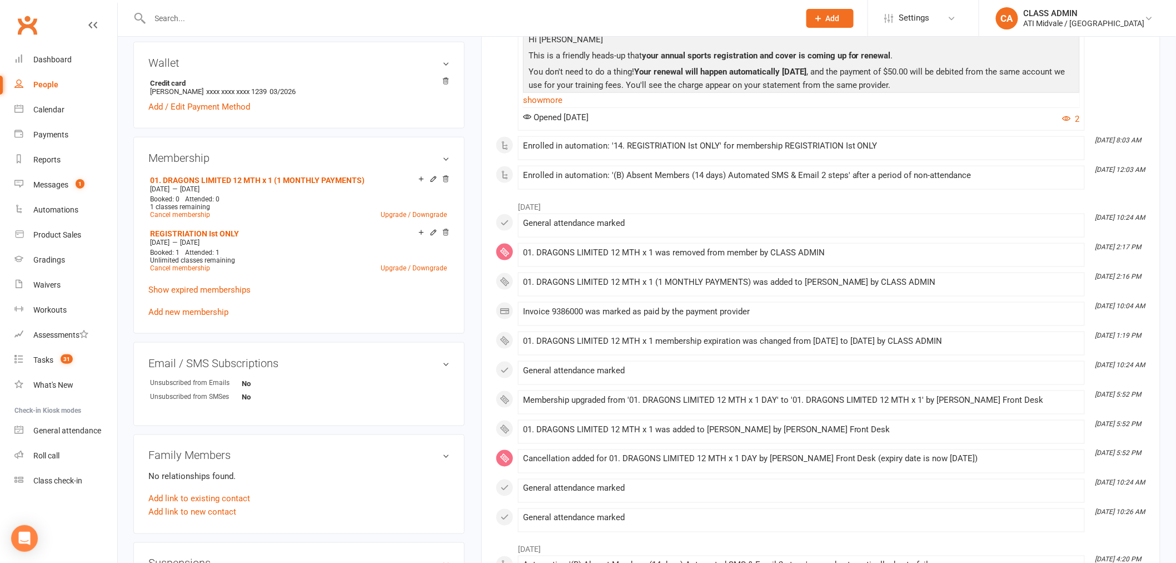
scroll to position [247, 0]
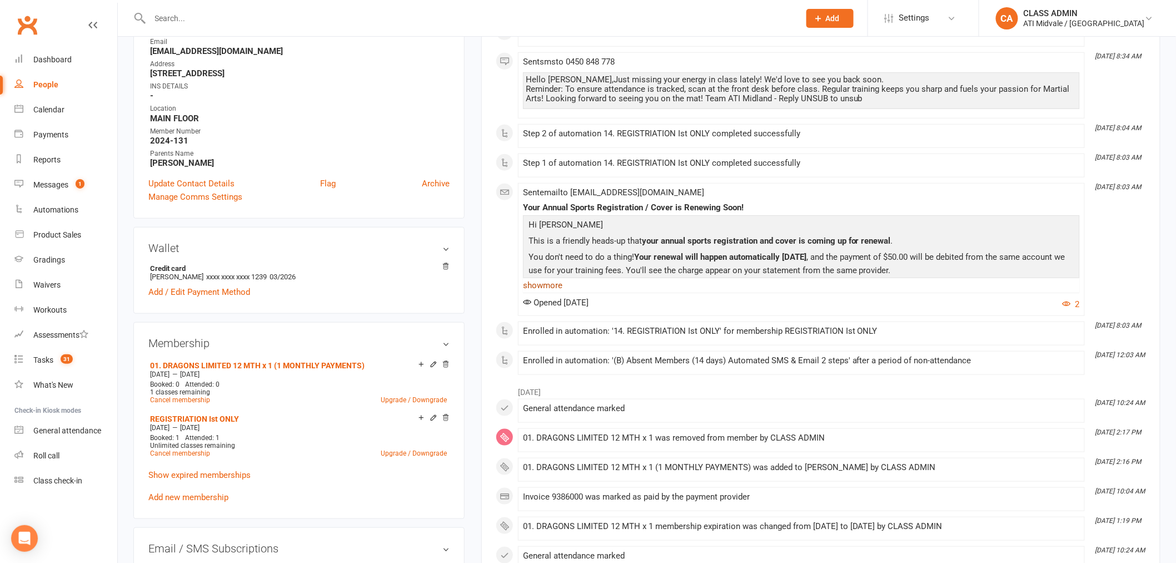
click at [543, 283] on link "show more" at bounding box center [801, 285] width 557 height 16
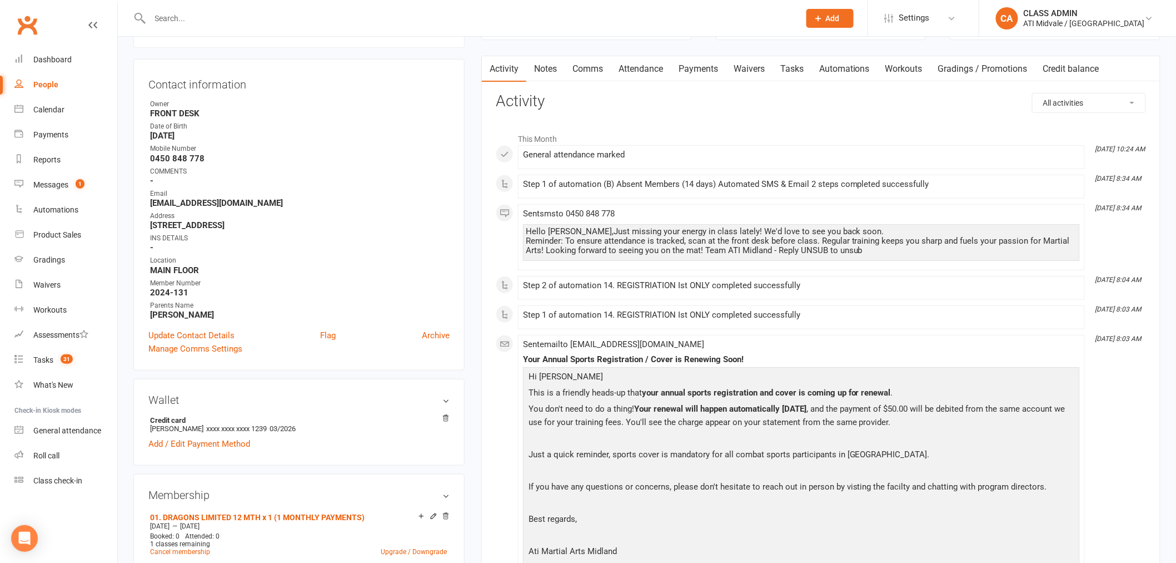
scroll to position [0, 0]
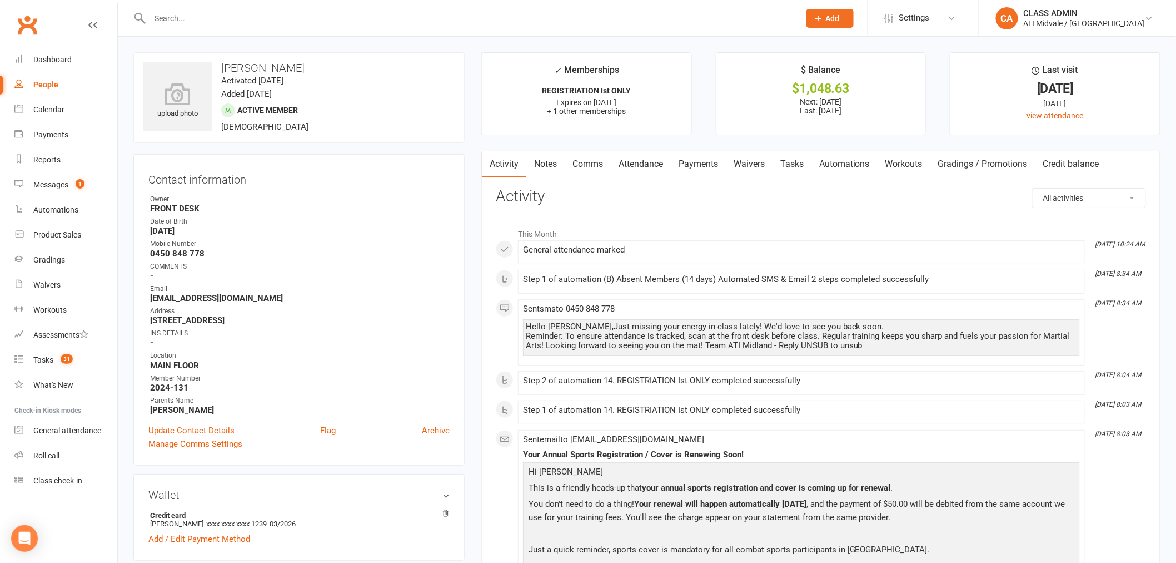
click at [219, 9] on div at bounding box center [462, 18] width 659 height 36
click at [217, 22] on input "text" at bounding box center [469, 19] width 645 height 16
paste input "[PERSON_NAME]"
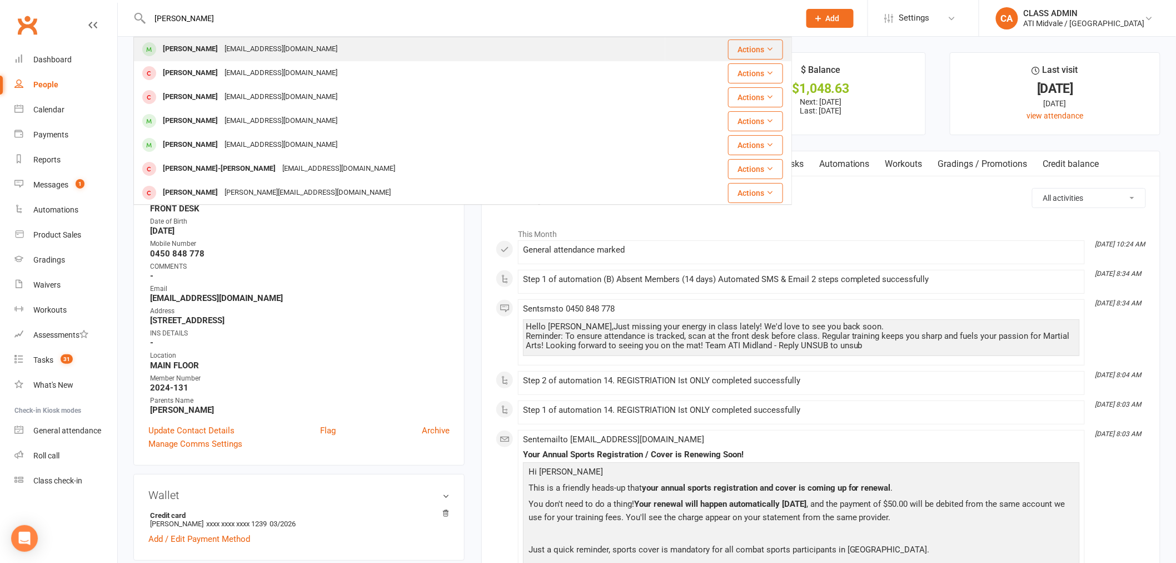
type input "[PERSON_NAME]"
click at [189, 44] on div "[PERSON_NAME]" at bounding box center [191, 49] width 62 height 16
